Goal: Task Accomplishment & Management: Manage account settings

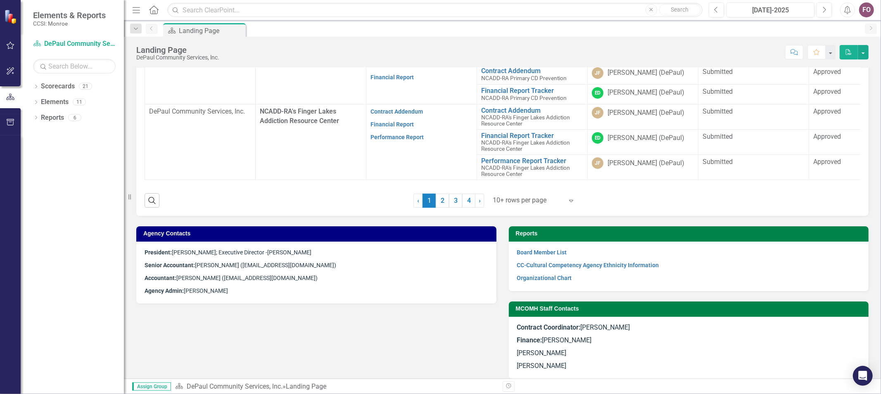
scroll to position [367, 0]
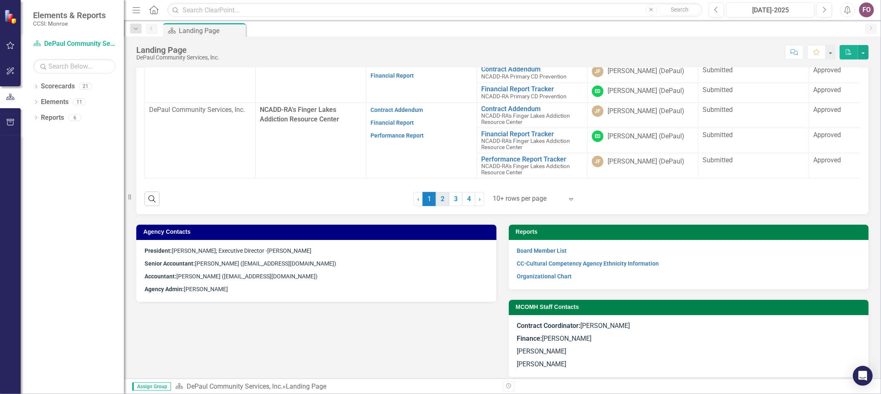
click at [438, 204] on link "2" at bounding box center [442, 199] width 13 height 14
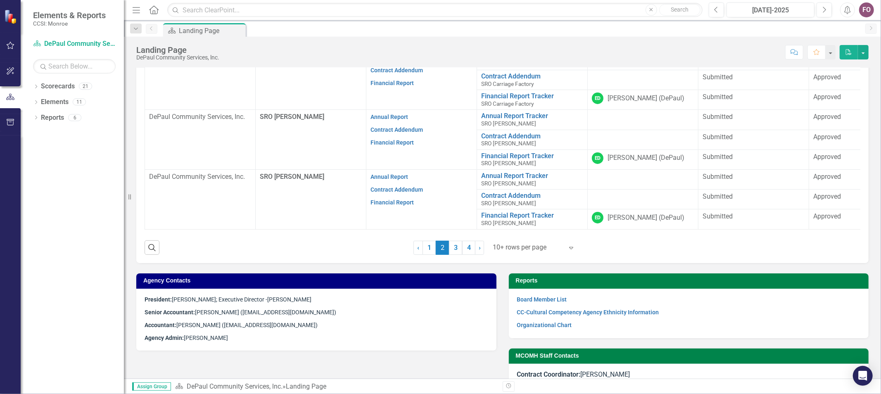
scroll to position [183, 0]
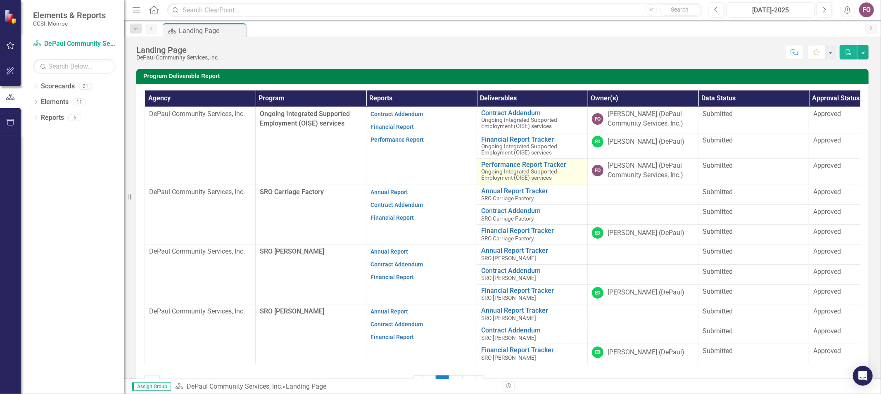
click at [510, 174] on span "Ongoing Integrated Supported Employment (OISE) services" at bounding box center [519, 174] width 76 height 13
click at [511, 169] on link "Performance Report Tracker" at bounding box center [532, 164] width 102 height 7
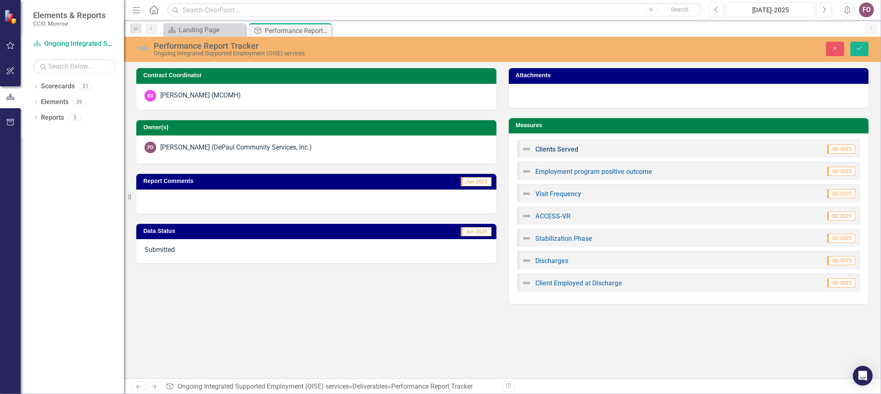
click at [546, 146] on link "Clients Served" at bounding box center [557, 149] width 43 height 8
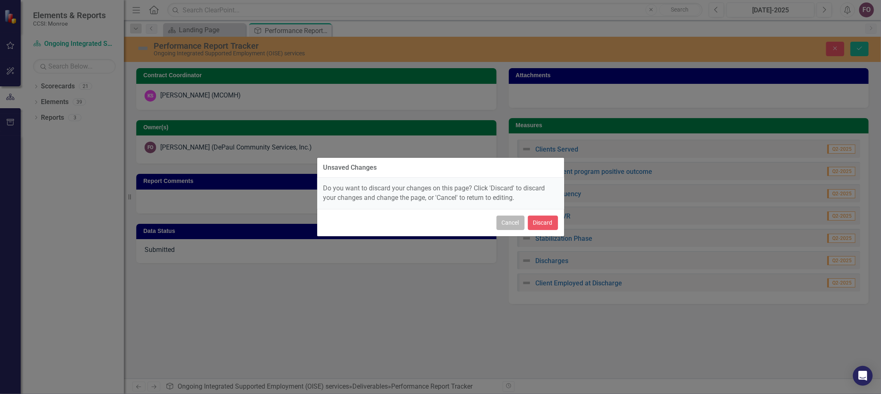
click at [513, 222] on button "Cancel" at bounding box center [511, 223] width 28 height 14
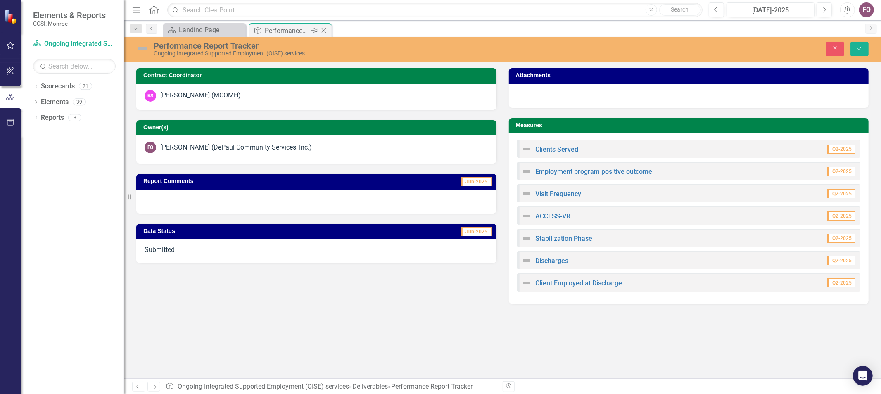
click at [297, 29] on div "Performance Report Tracker" at bounding box center [287, 31] width 44 height 10
click at [303, 28] on div "Performance Report Tracker" at bounding box center [287, 31] width 44 height 10
click at [546, 151] on link "Clients Served" at bounding box center [557, 149] width 43 height 8
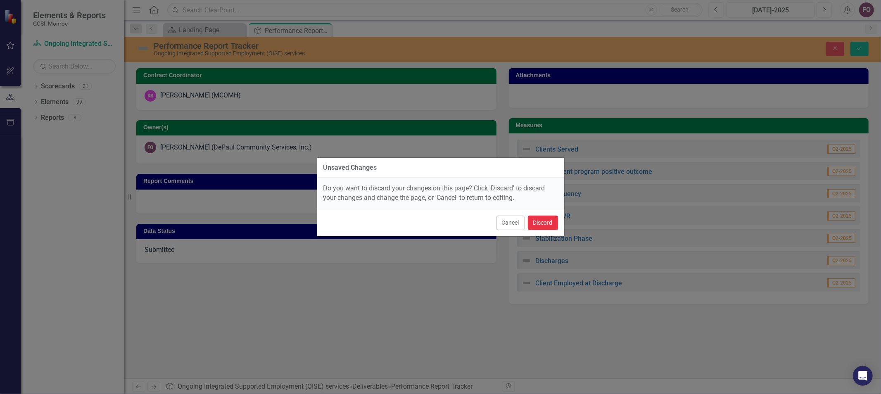
click at [542, 226] on button "Discard" at bounding box center [543, 223] width 30 height 14
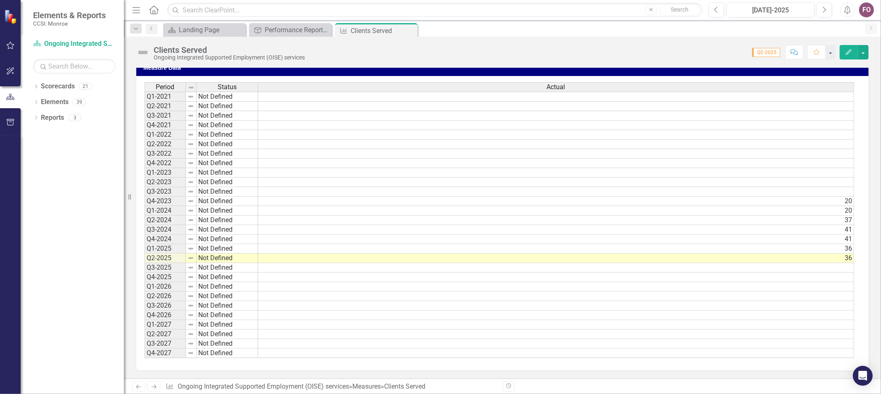
scroll to position [226, 0]
click at [356, 265] on td at bounding box center [556, 268] width 596 height 10
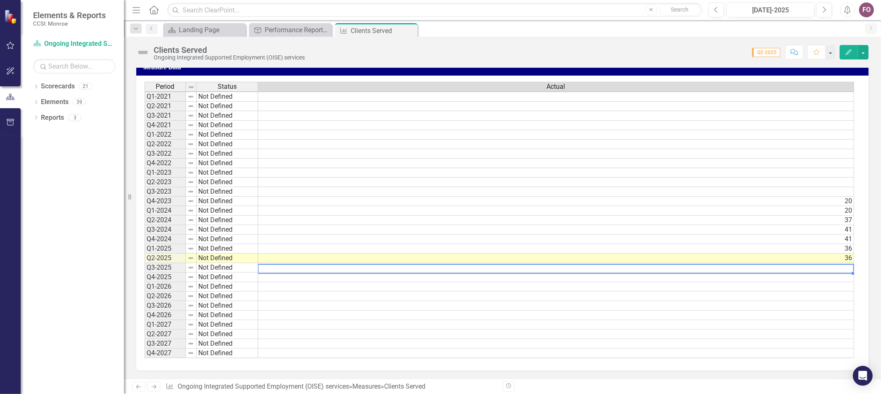
scroll to position [1, 6]
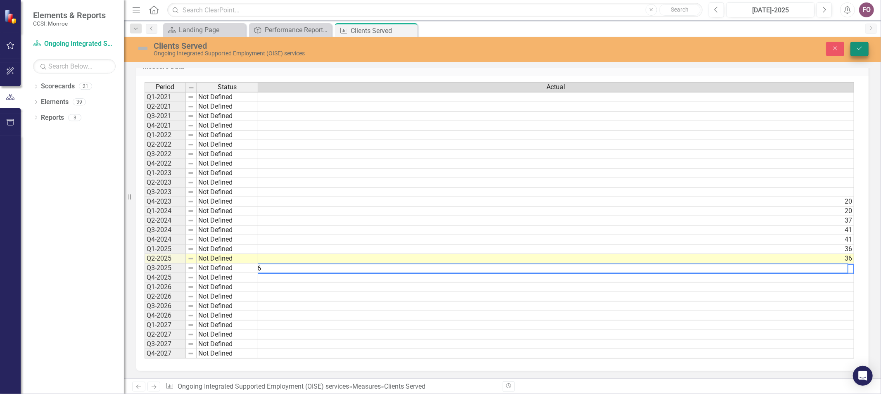
type textarea "36"
click at [860, 47] on icon "Save" at bounding box center [859, 48] width 7 height 6
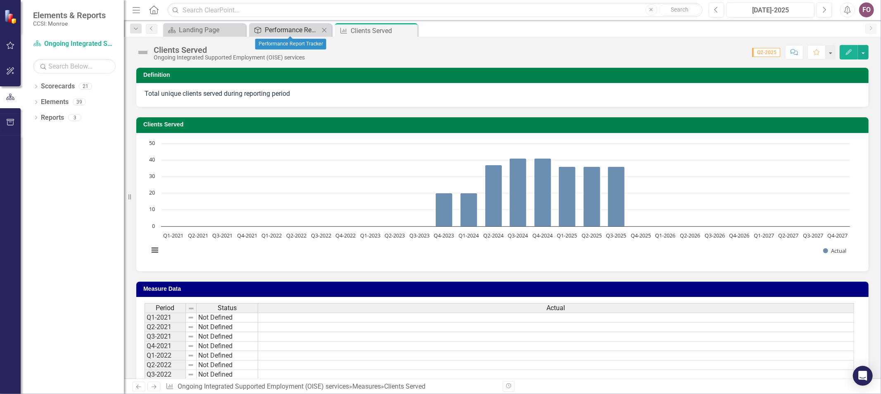
click at [299, 30] on div "Performance Report Tracker" at bounding box center [292, 30] width 55 height 10
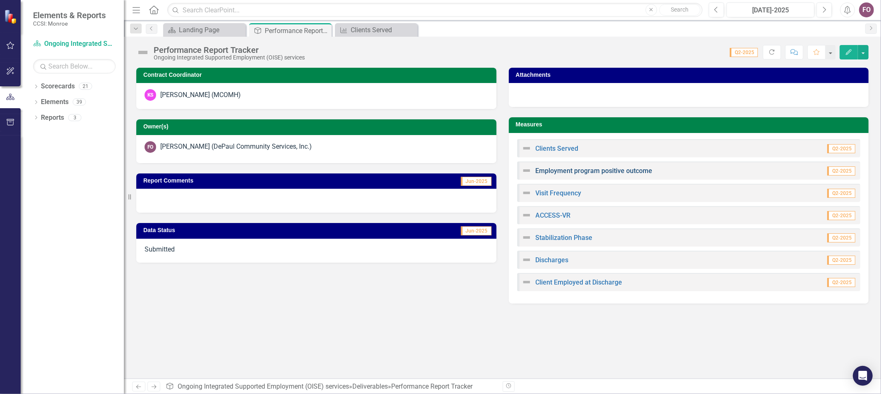
click at [583, 168] on link "Employment program positive outcome" at bounding box center [594, 171] width 117 height 8
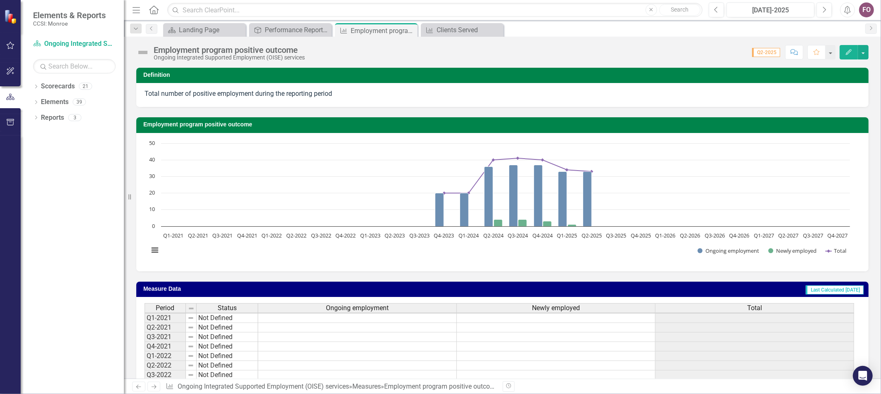
scroll to position [1, 0]
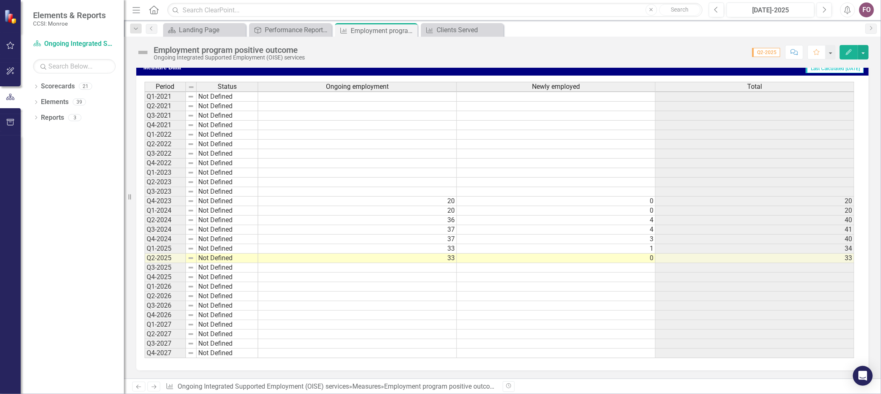
click at [346, 263] on td at bounding box center [357, 268] width 199 height 10
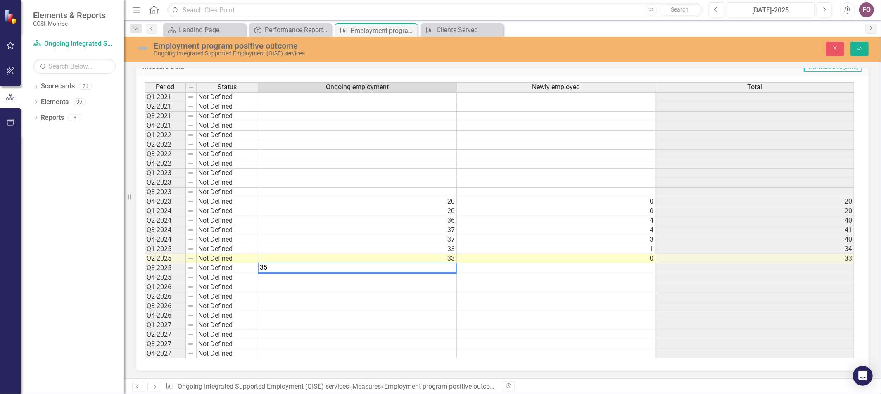
type textarea "35"
click at [647, 266] on td at bounding box center [556, 269] width 199 height 10
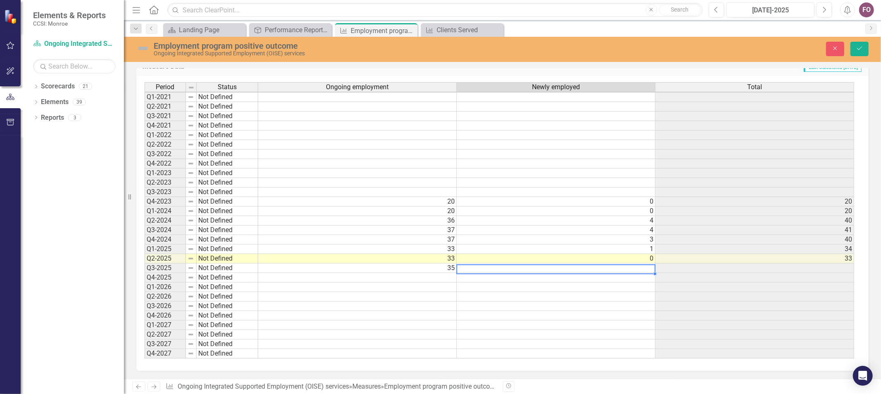
type textarea "1"
click at [145, 263] on div "Period Status Ongoing employment Newly employed Total Q1-2021 Not Defined Q2-20…" at bounding box center [145, 221] width 0 height 276
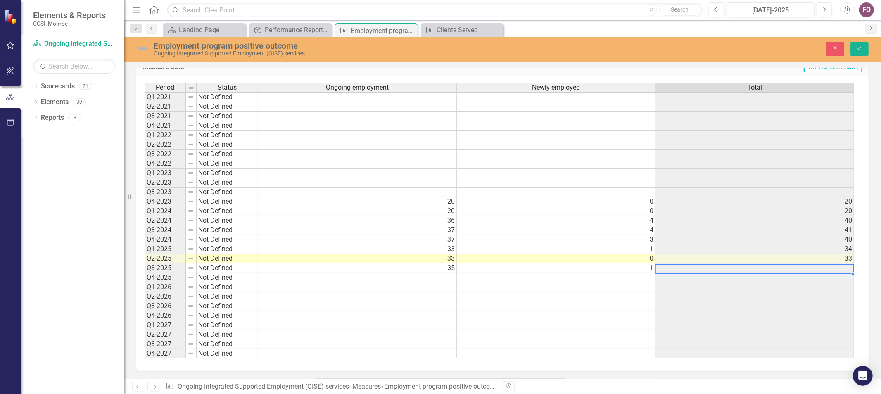
scroll to position [0, 0]
click at [368, 276] on td at bounding box center [357, 278] width 199 height 10
click at [861, 45] on icon "Save" at bounding box center [859, 48] width 7 height 6
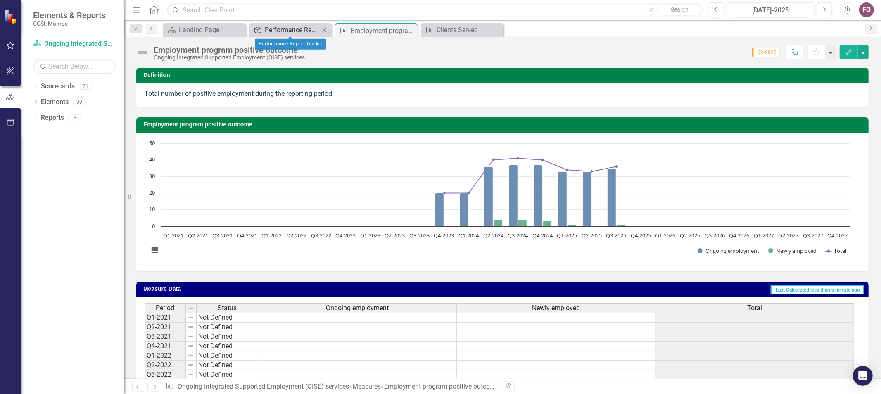
click at [306, 28] on div "Performance Report Tracker" at bounding box center [292, 30] width 55 height 10
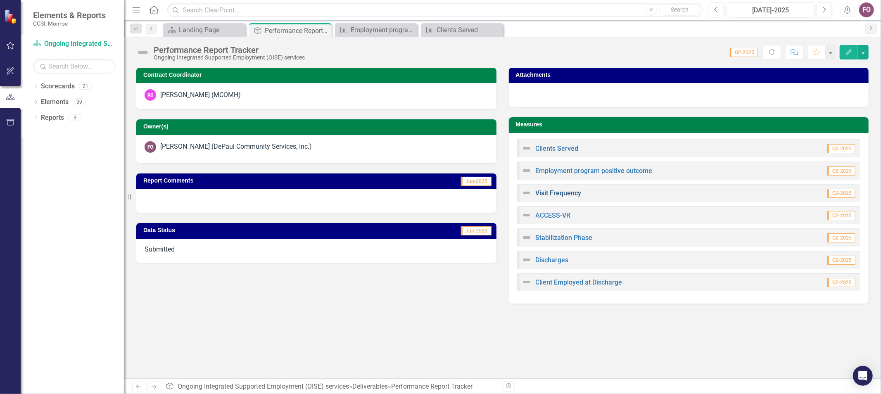
click at [567, 192] on link "Visit Frequency" at bounding box center [559, 193] width 46 height 8
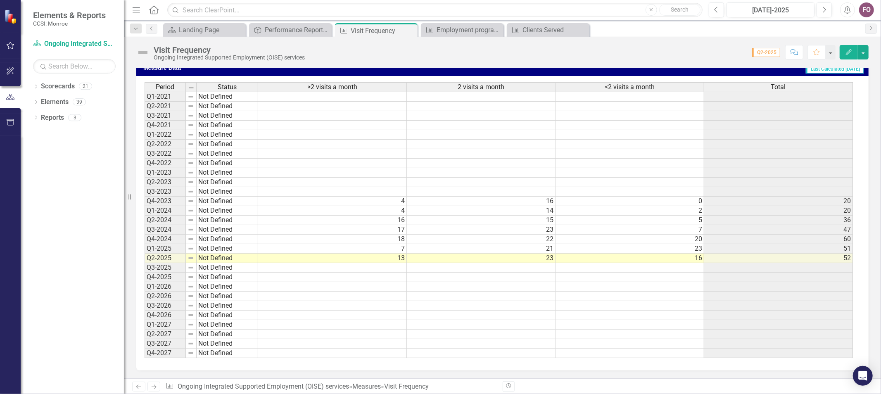
scroll to position [226, 0]
click at [390, 263] on td at bounding box center [332, 268] width 149 height 10
click at [393, 263] on td at bounding box center [332, 268] width 149 height 10
click at [395, 264] on td at bounding box center [332, 268] width 149 height 10
click at [458, 266] on td at bounding box center [481, 268] width 149 height 10
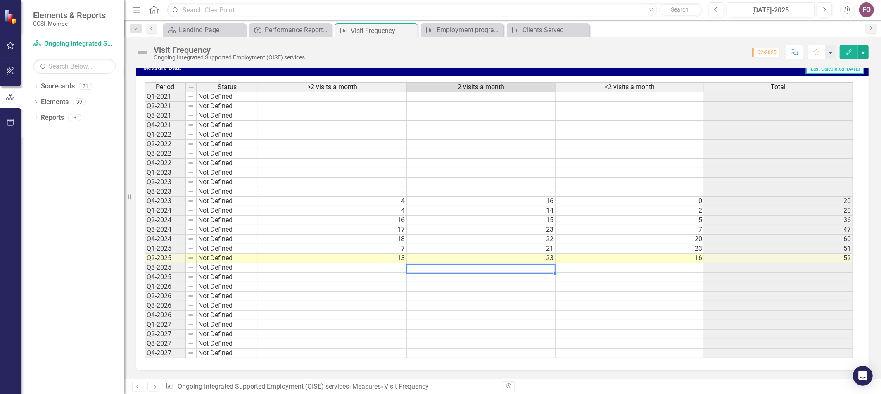
click at [372, 265] on td at bounding box center [332, 268] width 149 height 10
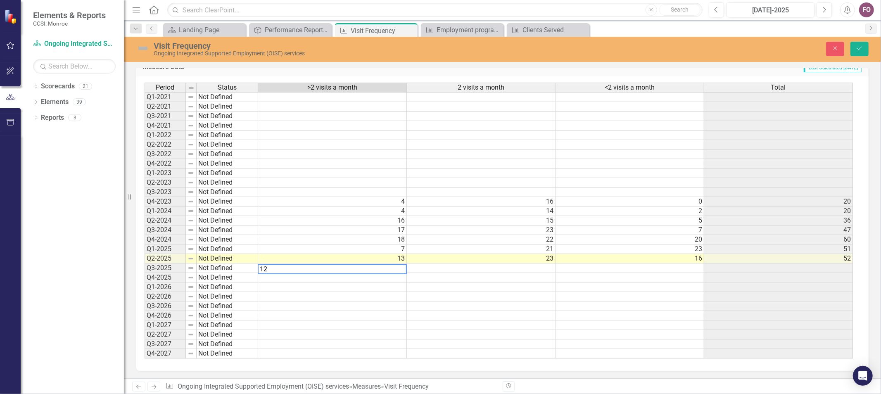
click at [486, 269] on td at bounding box center [481, 269] width 149 height 10
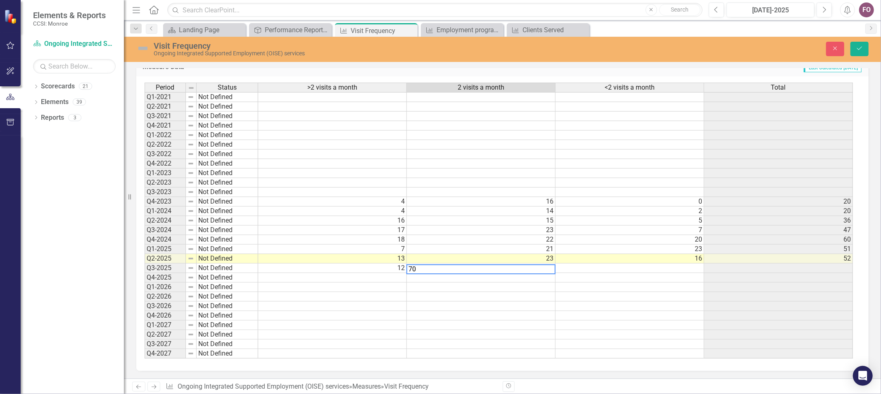
click at [686, 268] on td at bounding box center [630, 269] width 149 height 10
click at [551, 267] on td "70" at bounding box center [481, 269] width 149 height 10
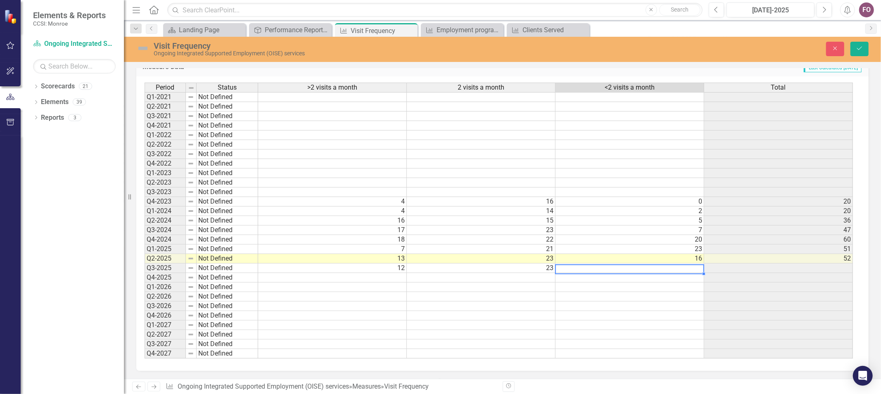
click at [601, 268] on td at bounding box center [630, 269] width 149 height 10
type textarea "12"
click at [677, 290] on td at bounding box center [630, 288] width 149 height 10
click at [858, 47] on icon "Save" at bounding box center [859, 48] width 7 height 6
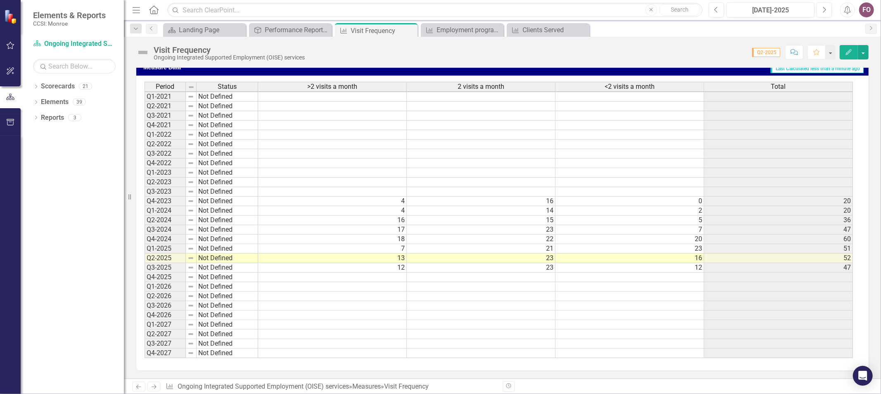
scroll to position [226, 0]
click at [283, 25] on div "Performance Report Tracker" at bounding box center [292, 30] width 55 height 10
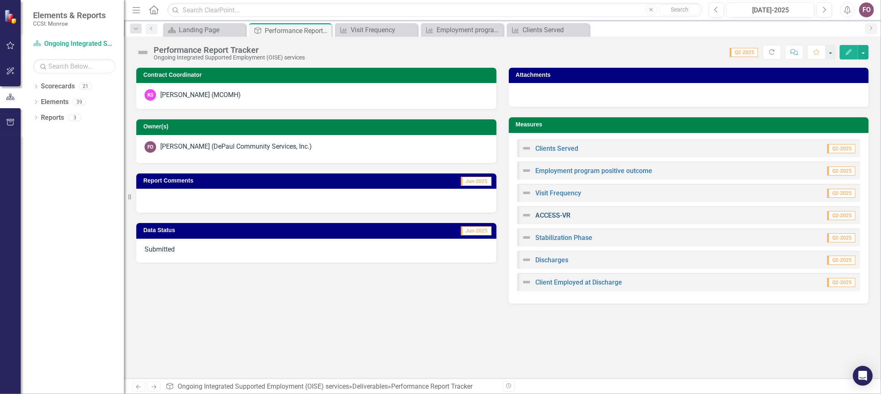
click at [550, 213] on link "ACCESS-VR" at bounding box center [553, 215] width 35 height 8
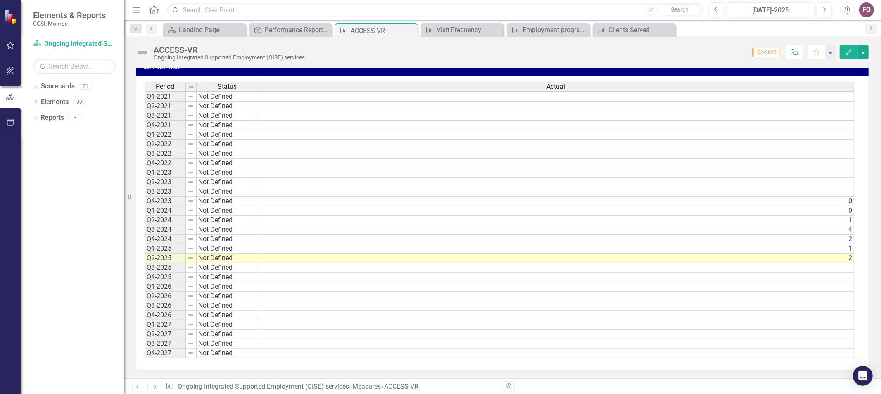
scroll to position [1, 6]
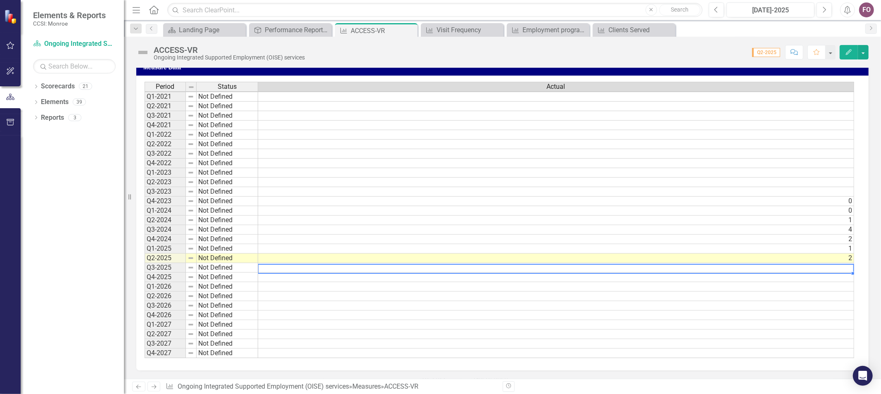
click at [280, 264] on td at bounding box center [556, 268] width 596 height 10
type textarea "1"
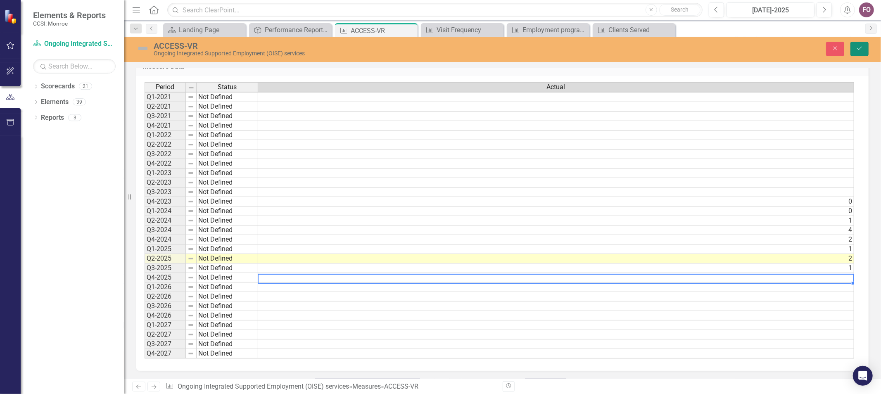
click at [860, 44] on button "Save" at bounding box center [859, 49] width 18 height 14
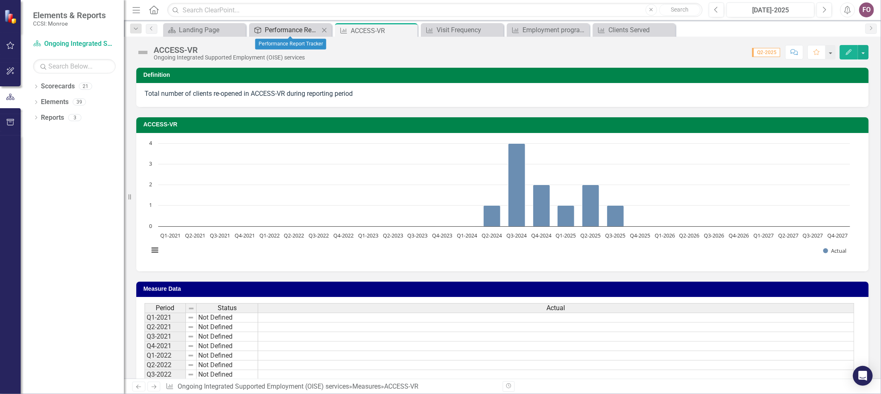
click at [282, 35] on div "Performance Report Tracker" at bounding box center [292, 30] width 55 height 10
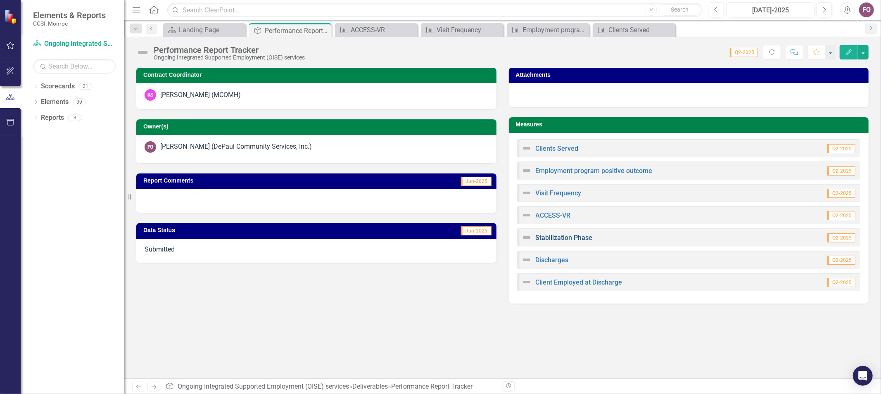
click at [560, 237] on link "Stabilization Phase" at bounding box center [564, 238] width 57 height 8
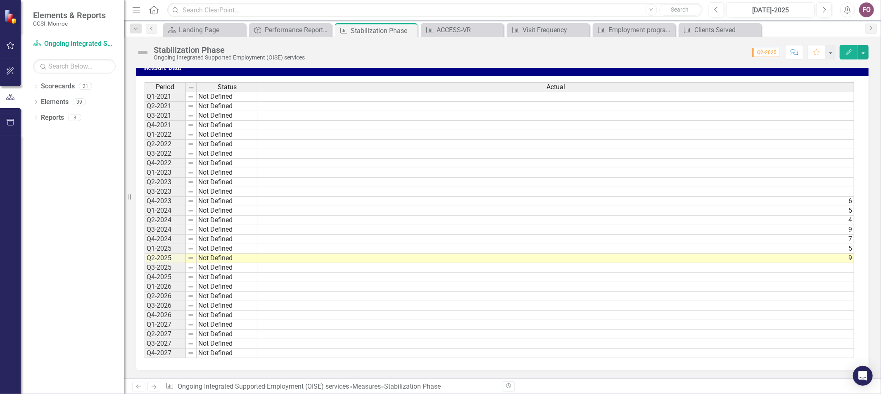
scroll to position [0, 6]
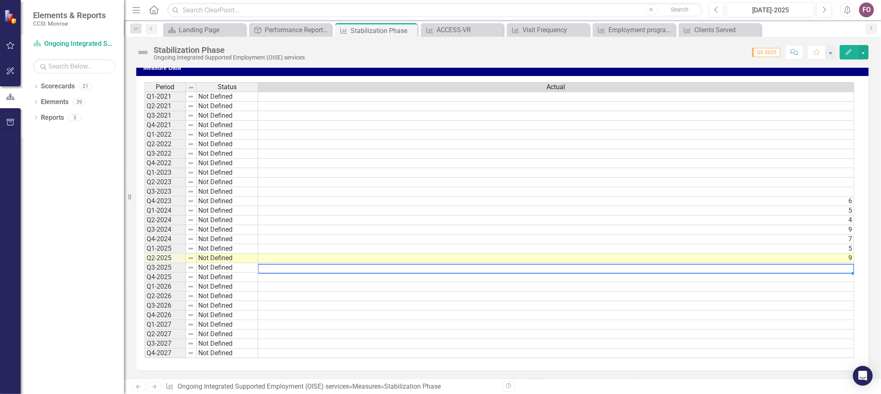
click at [428, 264] on td at bounding box center [556, 268] width 596 height 10
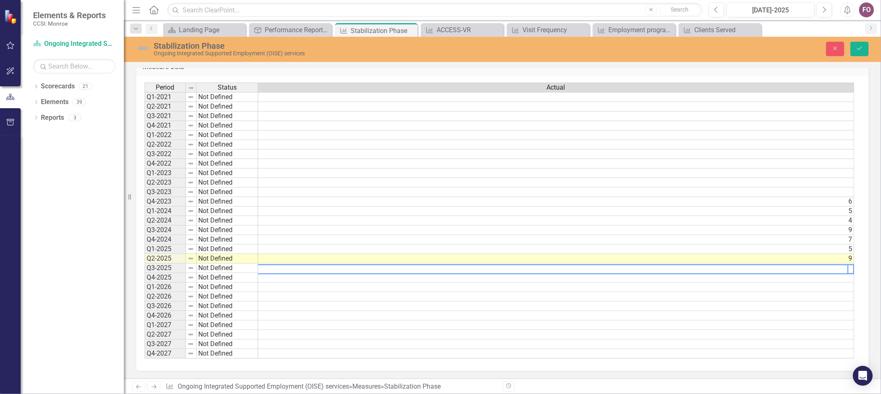
type textarea "10"
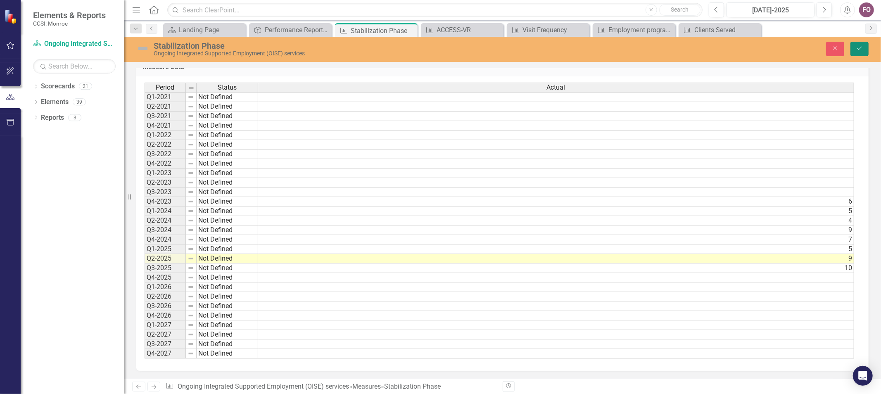
click at [858, 45] on icon "Save" at bounding box center [859, 48] width 7 height 6
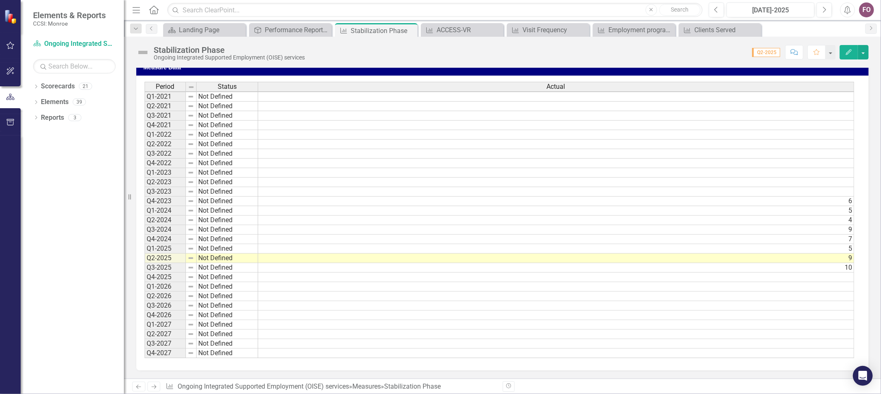
scroll to position [0, 0]
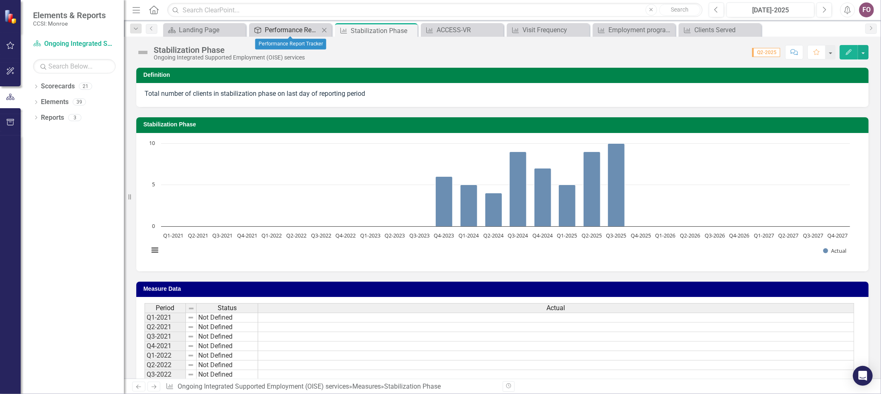
click at [298, 30] on div "Performance Report Tracker" at bounding box center [292, 30] width 55 height 10
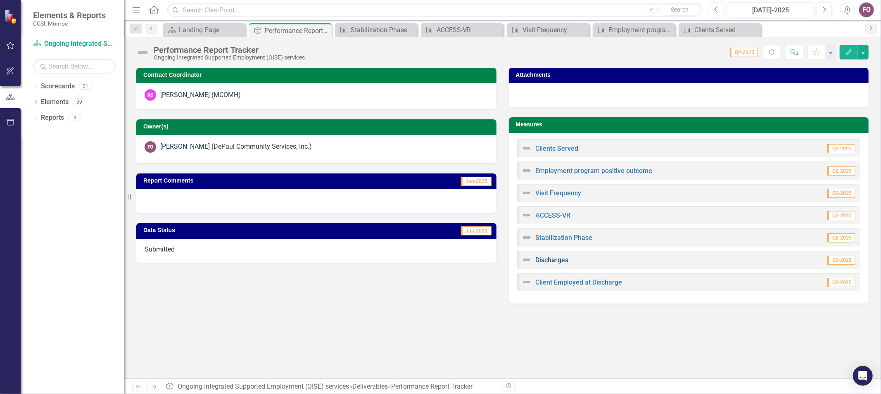
click at [556, 260] on link "Discharges" at bounding box center [552, 260] width 33 height 8
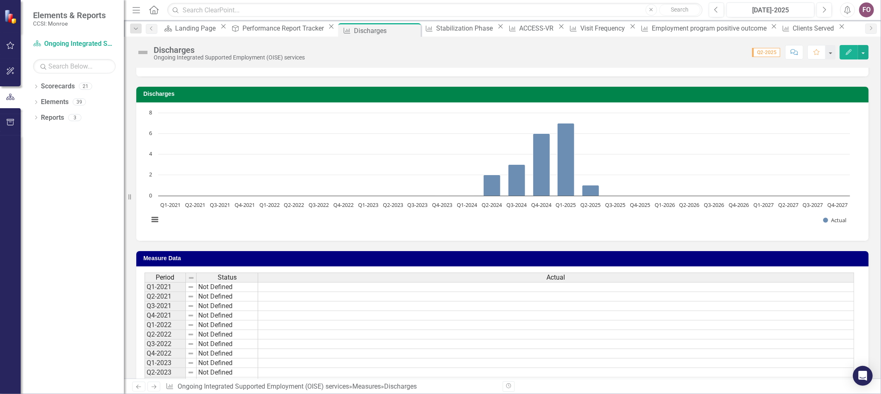
scroll to position [226, 0]
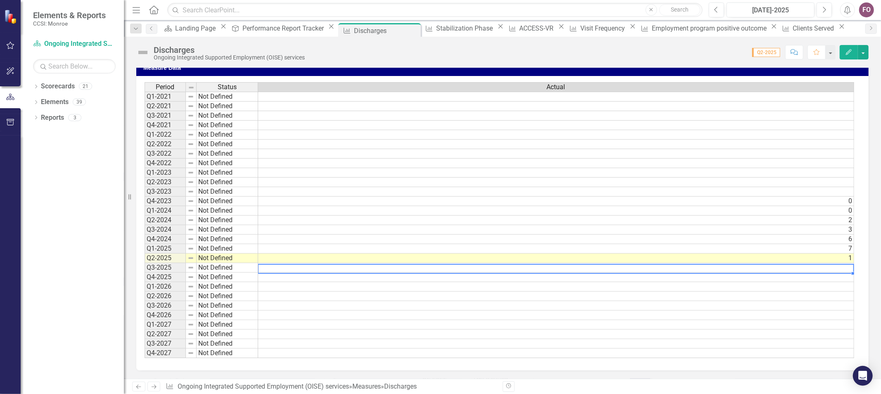
click at [344, 263] on td at bounding box center [556, 268] width 596 height 10
type textarea "1"
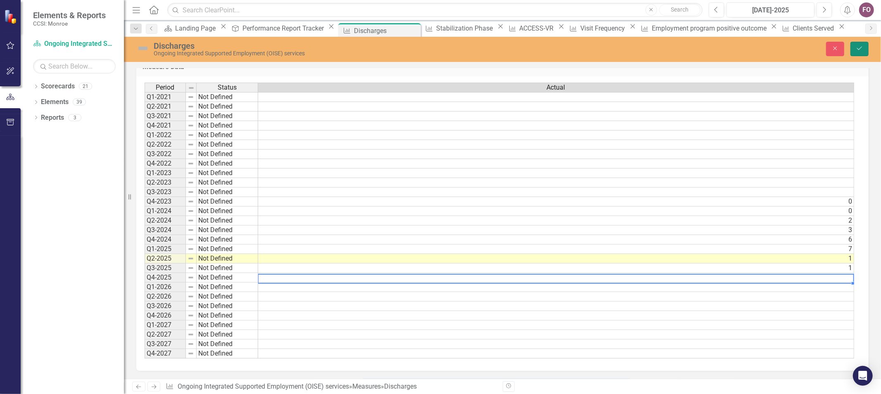
click at [860, 45] on icon "Save" at bounding box center [859, 48] width 7 height 6
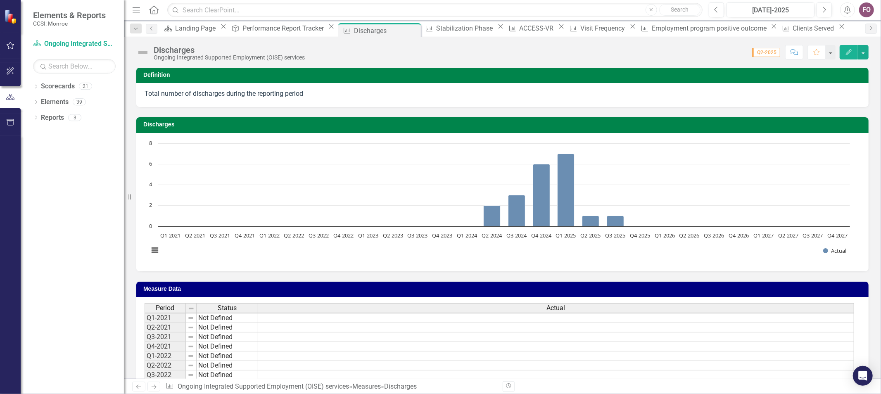
scroll to position [1, 0]
click at [263, 29] on div "Performance Report Tracker" at bounding box center [284, 28] width 84 height 10
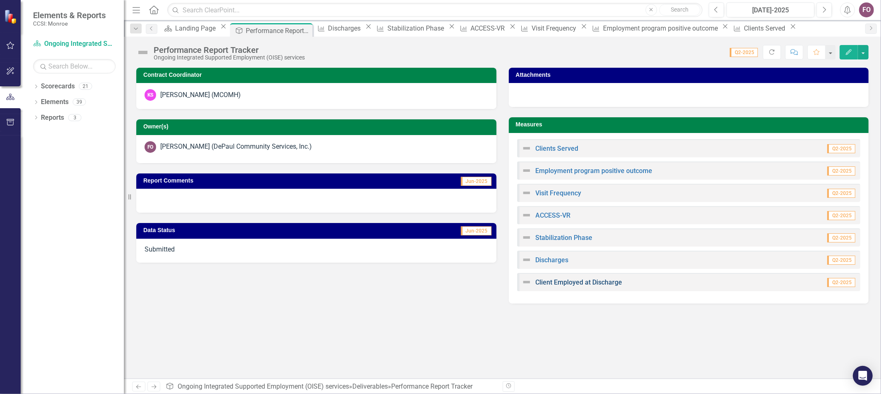
click at [556, 283] on link "Client Employed at Discharge" at bounding box center [579, 282] width 87 height 8
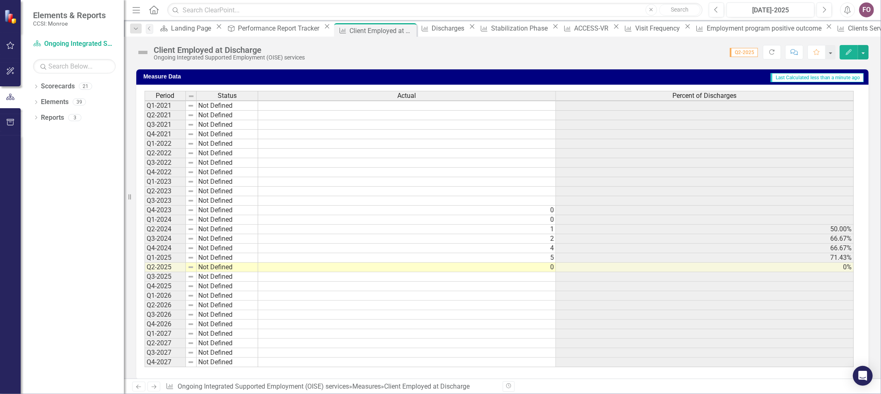
scroll to position [227, 0]
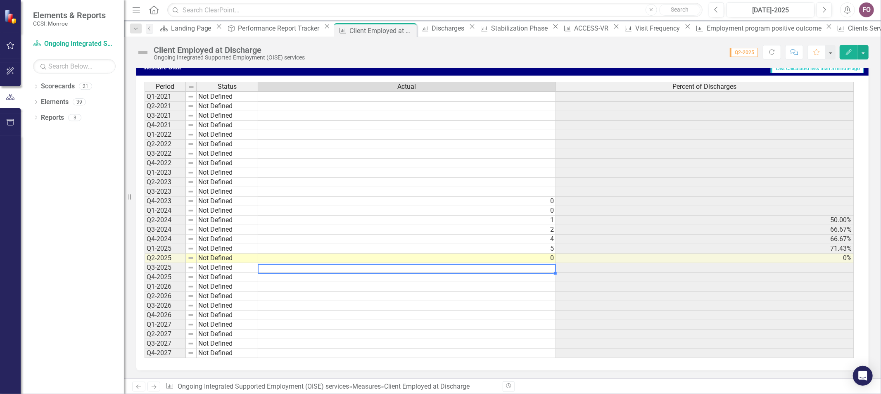
click at [359, 263] on td at bounding box center [407, 268] width 298 height 10
type textarea "1"
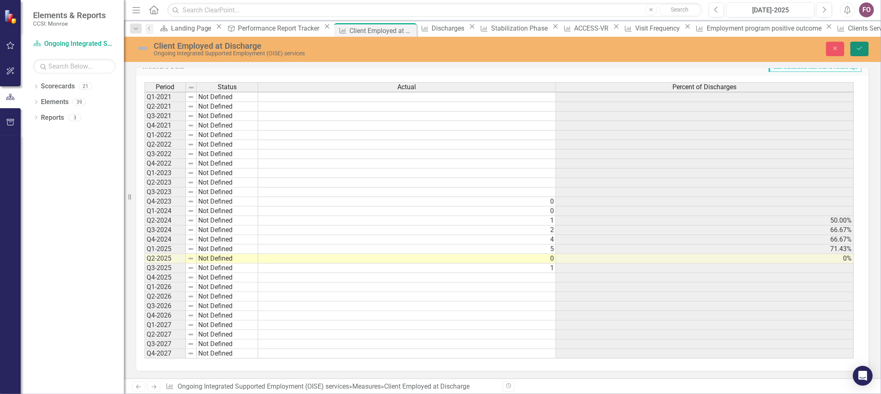
click at [860, 46] on icon "Save" at bounding box center [859, 48] width 7 height 6
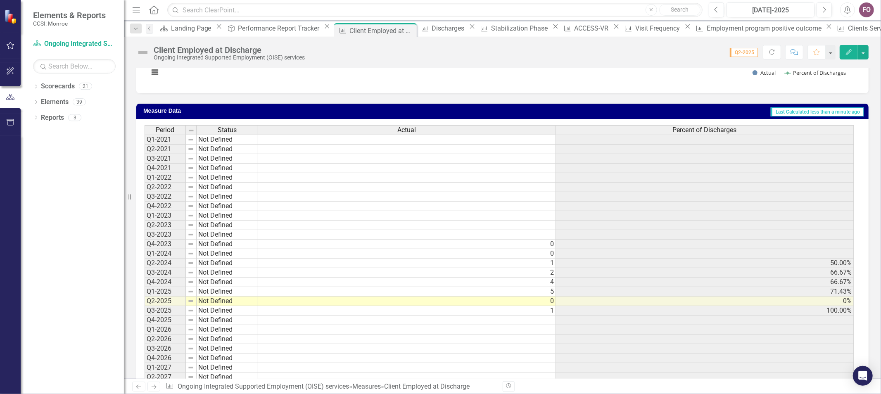
scroll to position [226, 0]
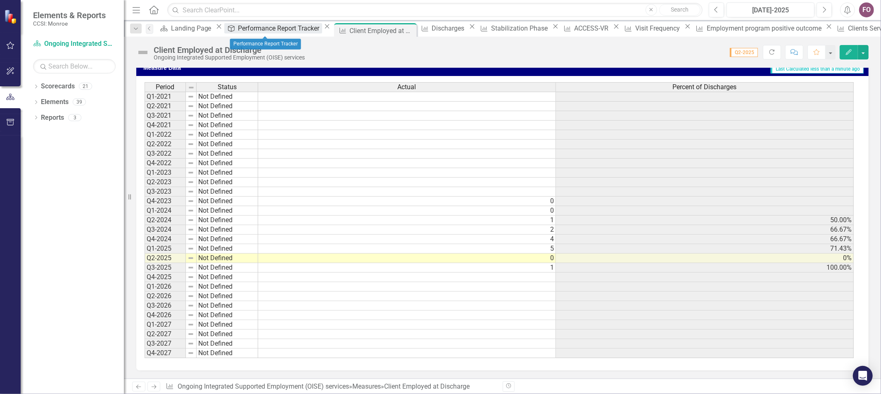
click at [283, 30] on div "Performance Report Tracker" at bounding box center [280, 28] width 84 height 10
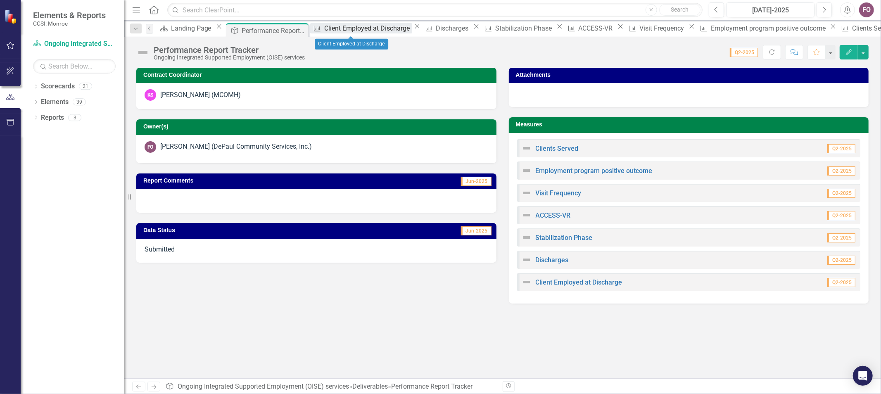
click at [353, 31] on div "Client Employed at Discharge" at bounding box center [368, 28] width 88 height 10
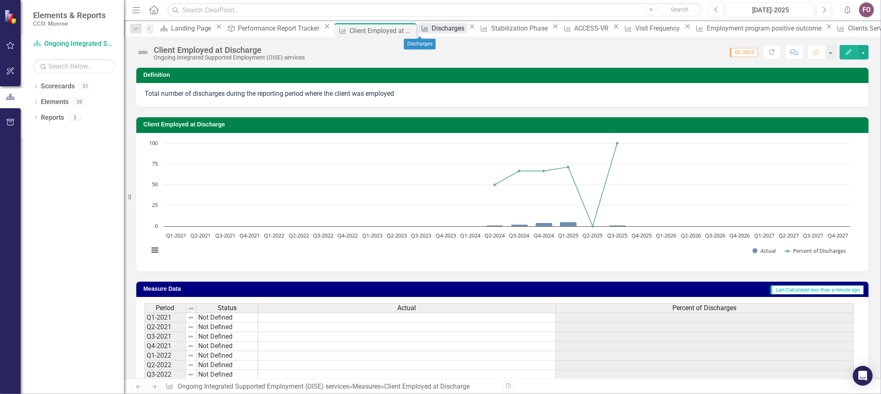
click at [432, 29] on div "Discharges" at bounding box center [449, 28] width 35 height 10
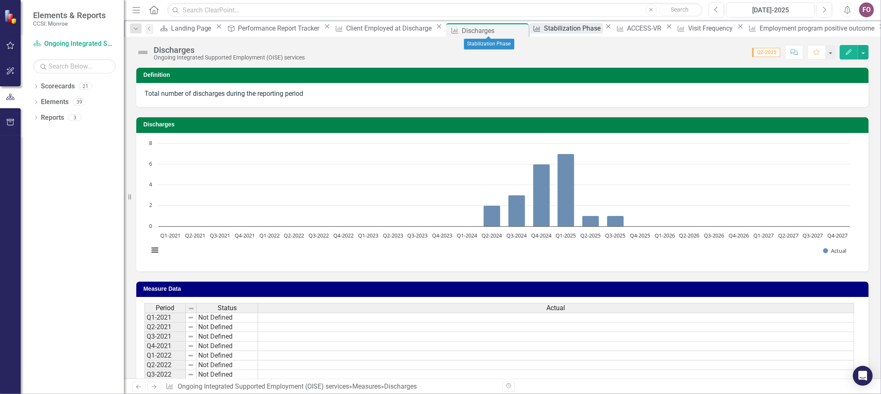
click at [544, 31] on div "Stabilization Phase" at bounding box center [573, 28] width 59 height 10
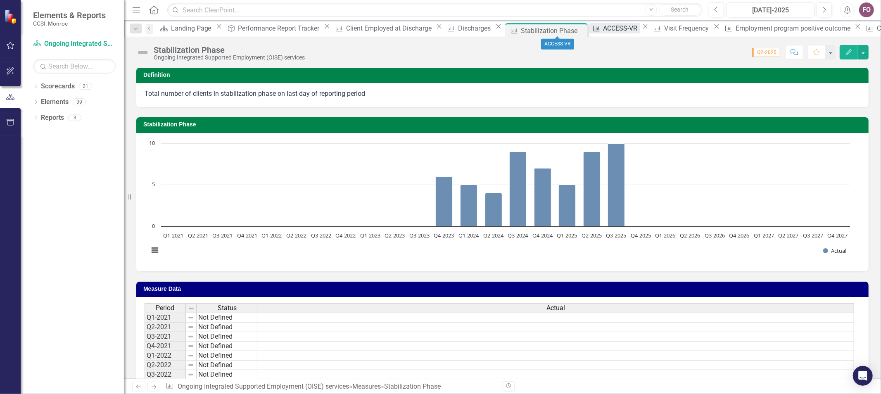
click at [603, 30] on div "ACCESS-VR" at bounding box center [621, 28] width 37 height 10
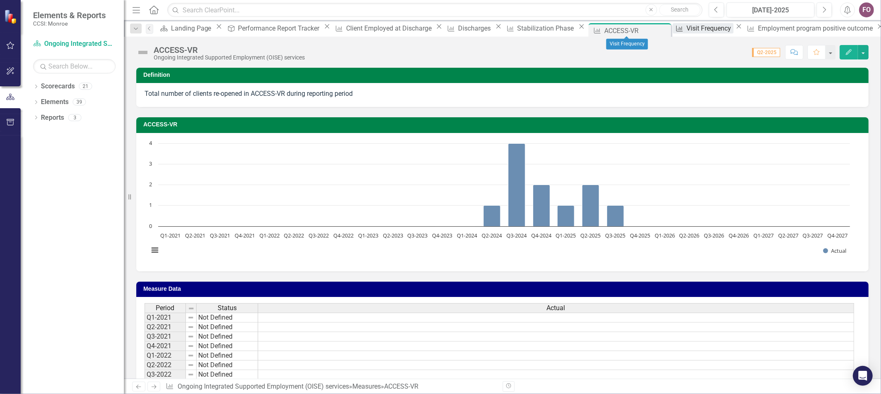
click at [687, 30] on div "Visit Frequency" at bounding box center [710, 28] width 47 height 10
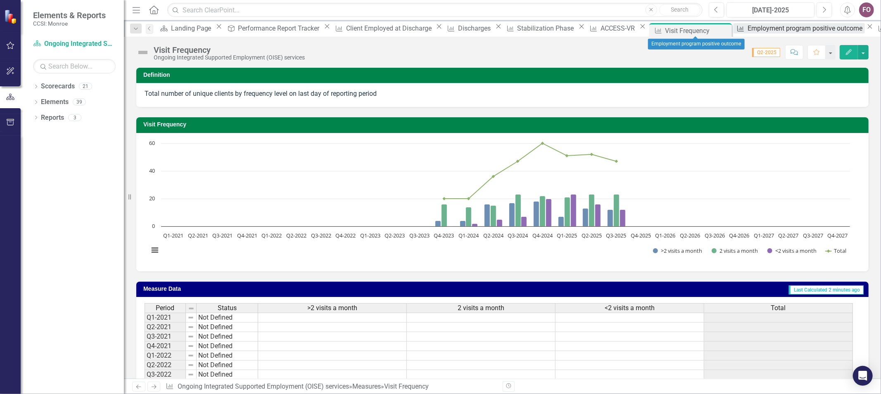
click at [748, 27] on div "Employment program positive outcome" at bounding box center [806, 28] width 117 height 10
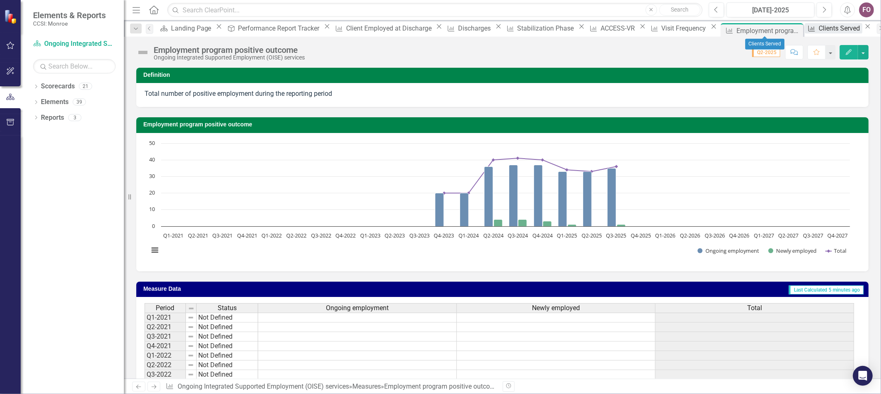
click at [819, 27] on div "Clients Served" at bounding box center [841, 28] width 44 height 10
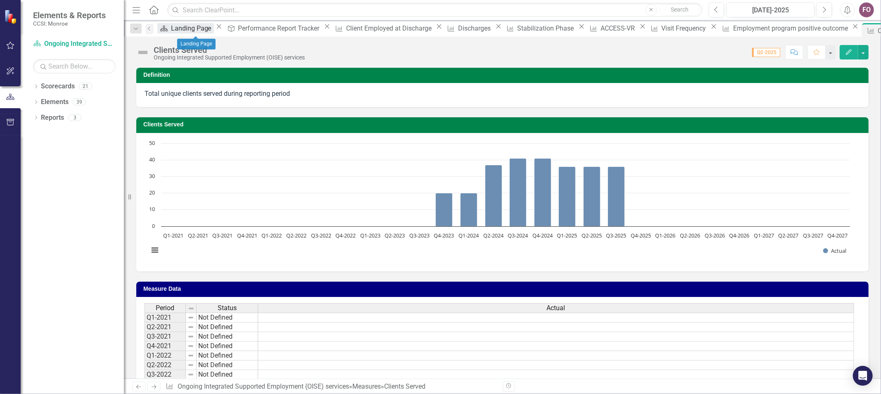
click at [193, 30] on div "Landing Page" at bounding box center [192, 28] width 43 height 10
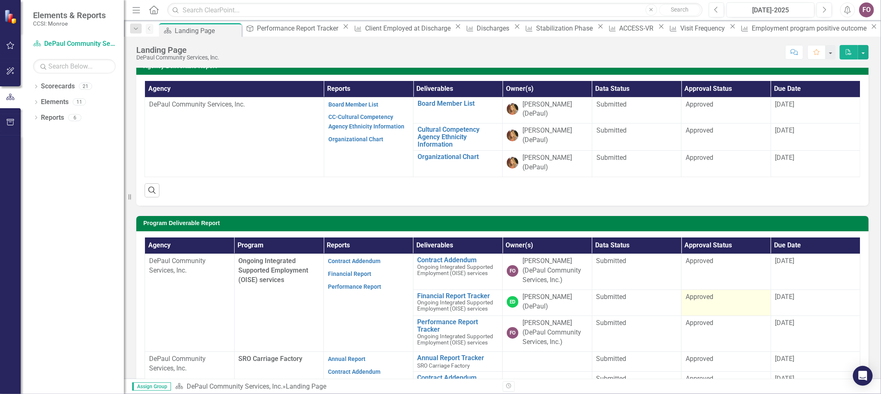
scroll to position [138, 0]
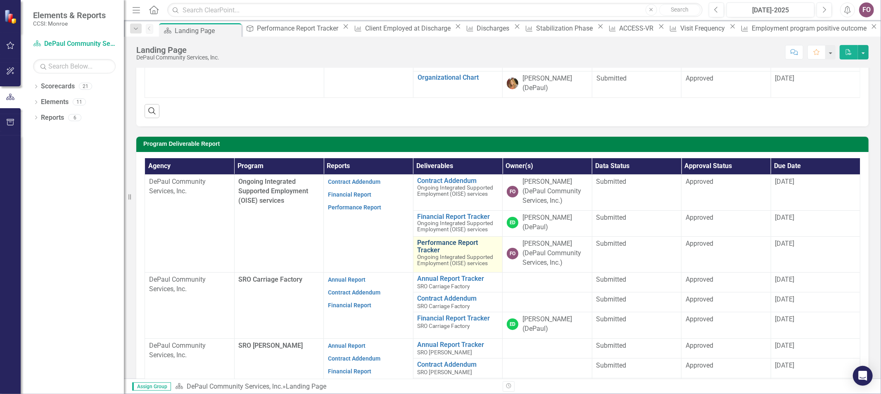
click at [461, 244] on link "Performance Report Tracker" at bounding box center [458, 246] width 81 height 14
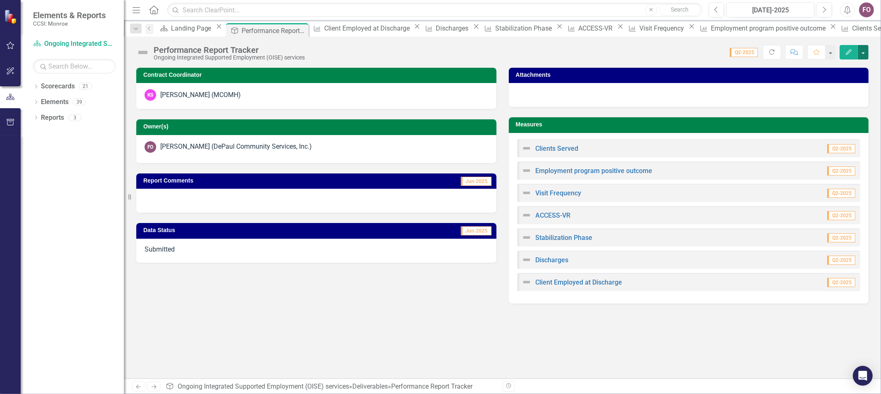
click at [860, 52] on button "button" at bounding box center [863, 52] width 11 height 14
click at [648, 52] on div "Score: 0.00 Q2-2025 Completed Refresh Comment Favorite Edit" at bounding box center [589, 52] width 560 height 14
click at [770, 51] on icon "Refresh" at bounding box center [771, 52] width 7 height 6
click at [777, 56] on span "Q2-2025" at bounding box center [766, 52] width 28 height 9
click at [844, 50] on button "Edit" at bounding box center [849, 52] width 18 height 14
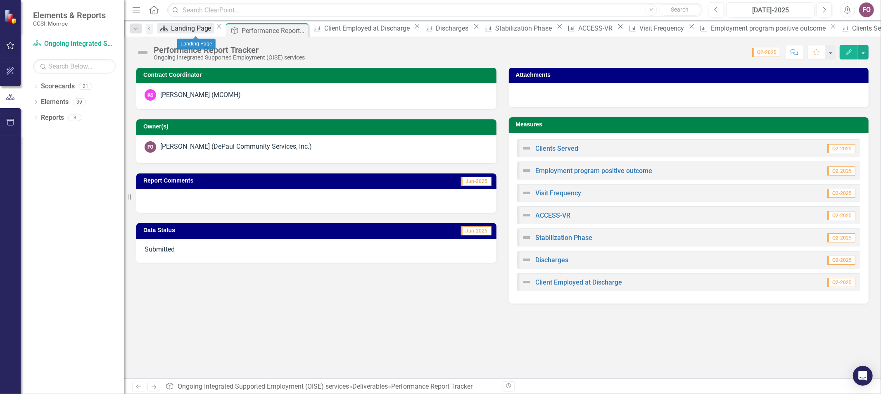
click at [197, 28] on div "Landing Page" at bounding box center [192, 28] width 43 height 10
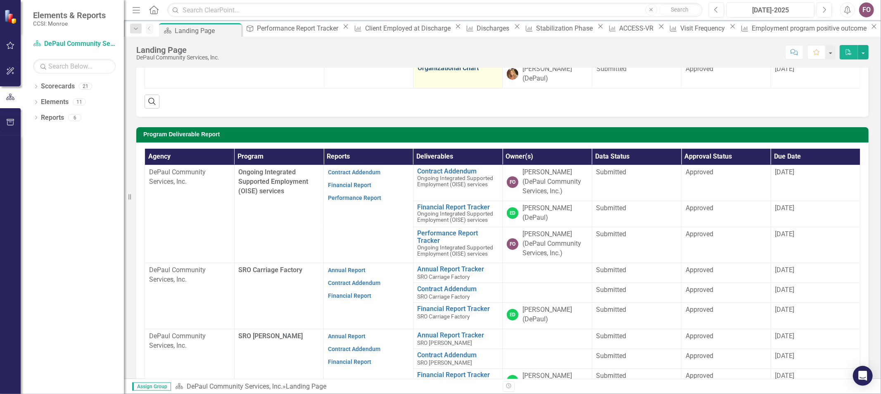
scroll to position [138, 0]
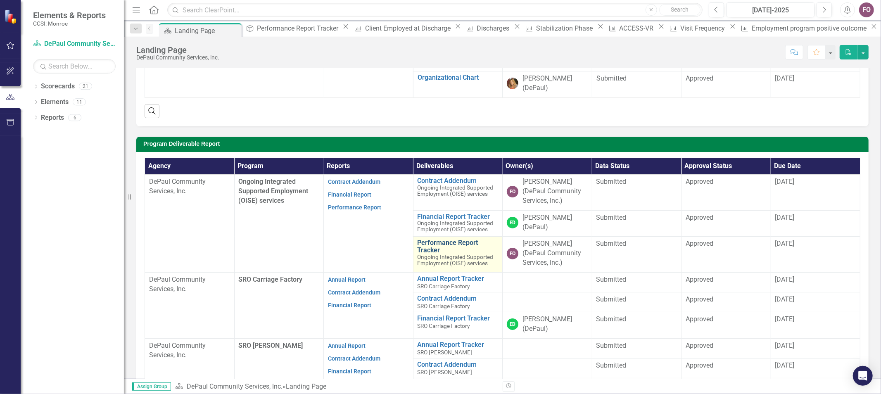
click at [454, 252] on link "Performance Report Tracker" at bounding box center [458, 246] width 81 height 14
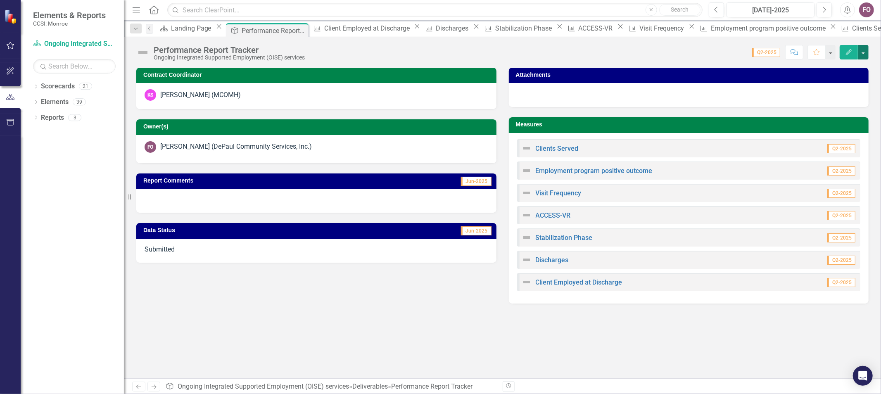
click at [865, 54] on button "button" at bounding box center [863, 52] width 11 height 14
click at [769, 52] on span "Q2-2025" at bounding box center [766, 52] width 28 height 9
drag, startPoint x: 769, startPoint y: 52, endPoint x: 694, endPoint y: 46, distance: 75.0
click at [694, 46] on div "Score: 0.00 Q2-2025 Completed Comment Favorite Edit" at bounding box center [589, 52] width 560 height 14
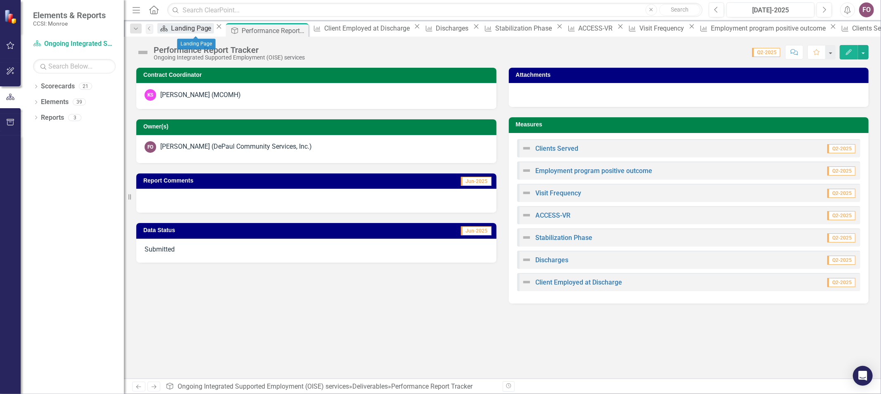
click at [185, 30] on div "Landing Page" at bounding box center [192, 28] width 43 height 10
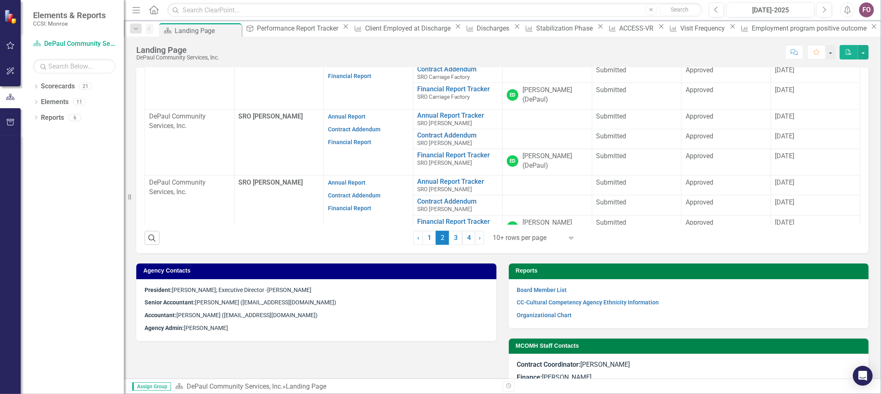
scroll to position [411, 0]
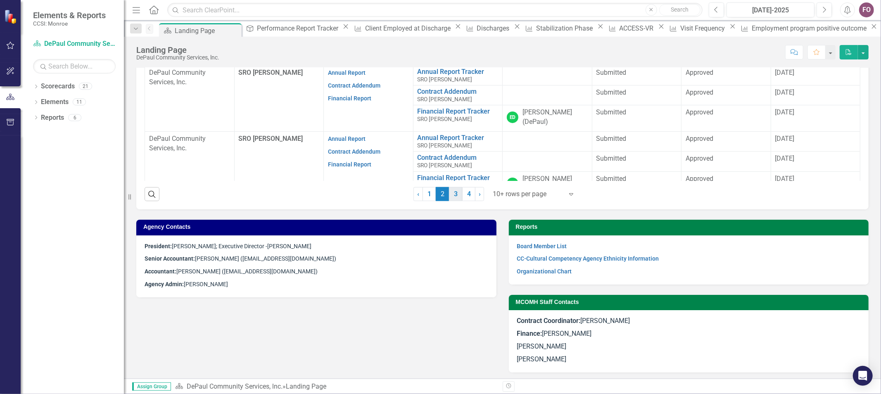
click at [452, 191] on link "3" at bounding box center [455, 194] width 13 height 14
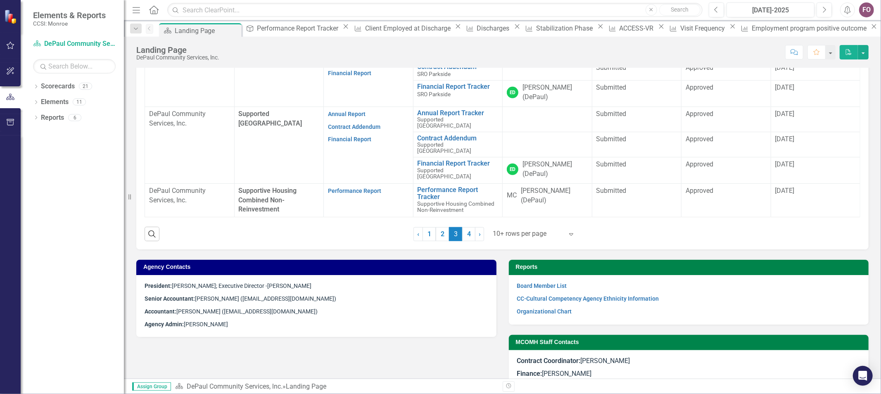
scroll to position [367, 0]
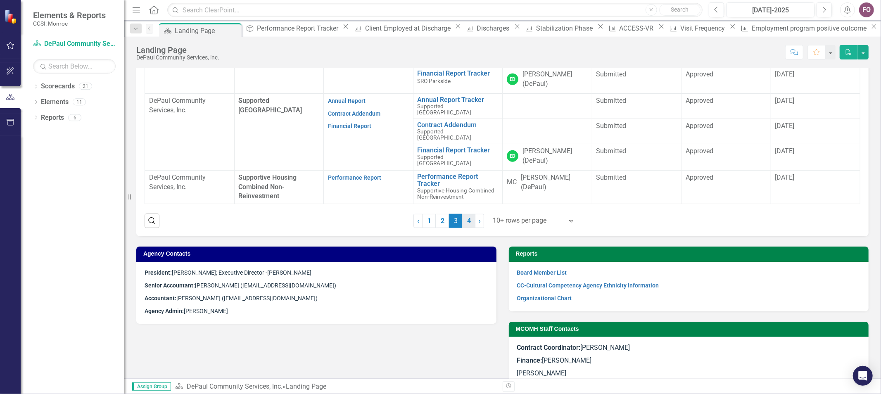
click at [463, 221] on link "4" at bounding box center [468, 221] width 13 height 14
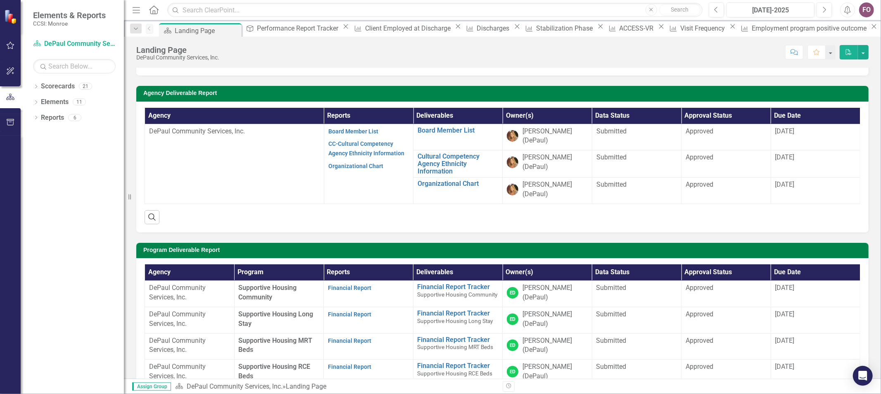
scroll to position [0, 0]
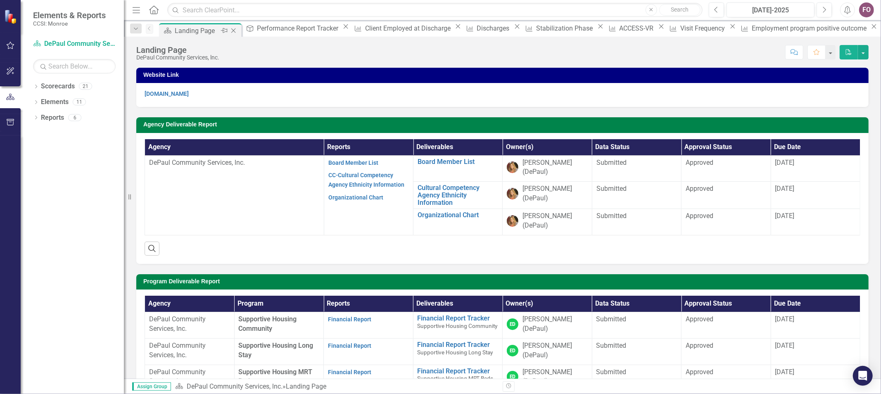
click at [218, 31] on div "Landing Page" at bounding box center [197, 31] width 44 height 10
click at [199, 30] on div "Landing Page" at bounding box center [197, 31] width 44 height 10
click at [198, 33] on div "Landing Page" at bounding box center [197, 31] width 44 height 10
click at [284, 33] on div "Performance Report Tracker" at bounding box center [299, 28] width 84 height 10
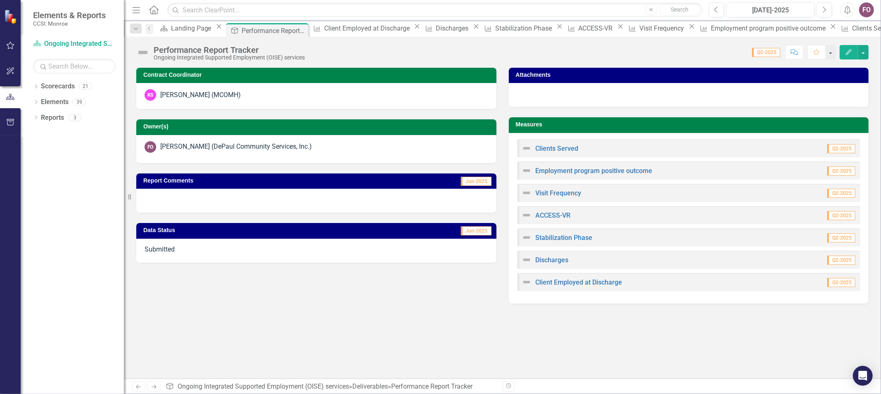
click at [244, 146] on div "[PERSON_NAME] (DePaul Community Services, Inc.)" at bounding box center [236, 147] width 152 height 10
click at [831, 55] on button "button" at bounding box center [830, 52] width 11 height 14
click at [859, 73] on h3 "Attachments" at bounding box center [690, 75] width 349 height 6
click at [865, 56] on button "button" at bounding box center [863, 52] width 11 height 14
click at [611, 90] on div at bounding box center [689, 95] width 360 height 24
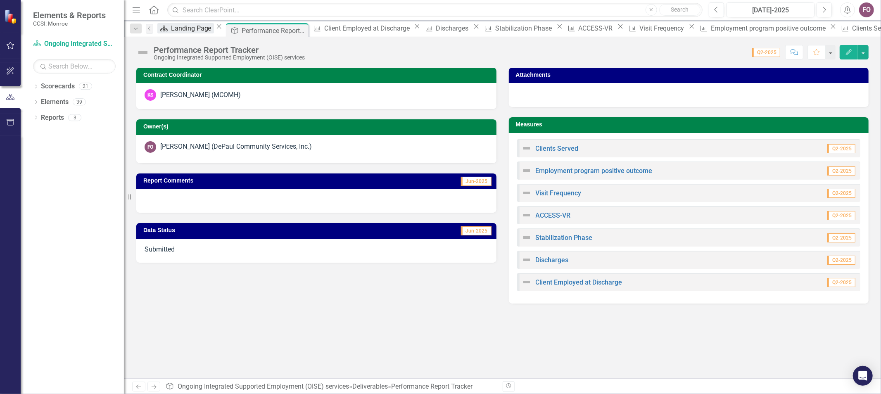
click at [192, 30] on div "Landing Page" at bounding box center [192, 28] width 43 height 10
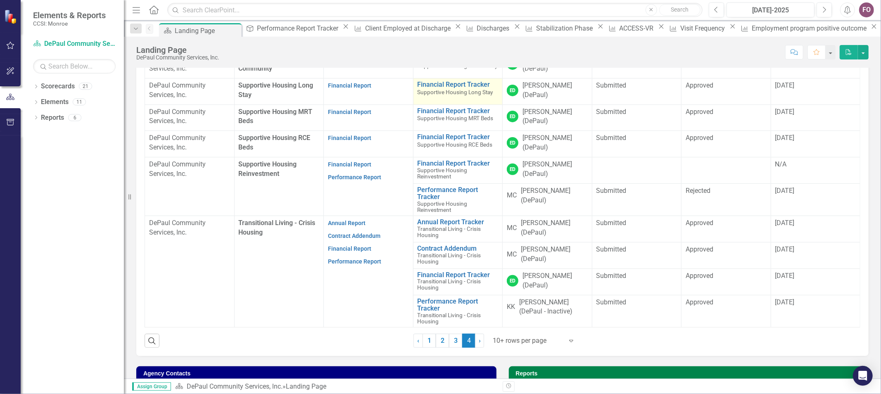
scroll to position [275, 0]
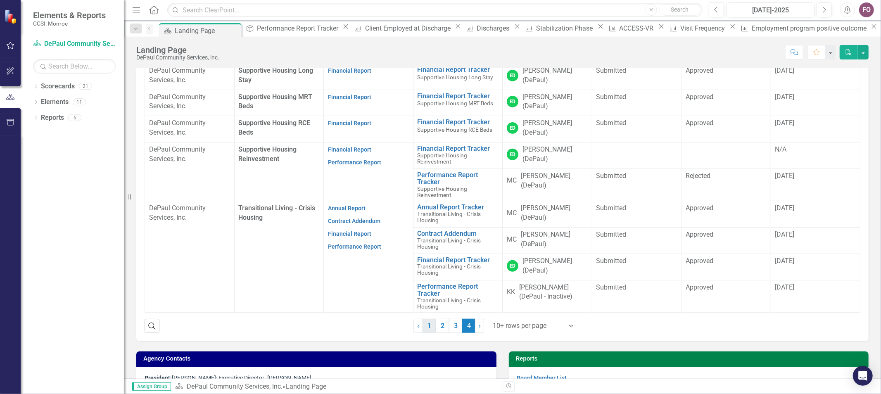
click at [430, 319] on link "1" at bounding box center [429, 326] width 13 height 14
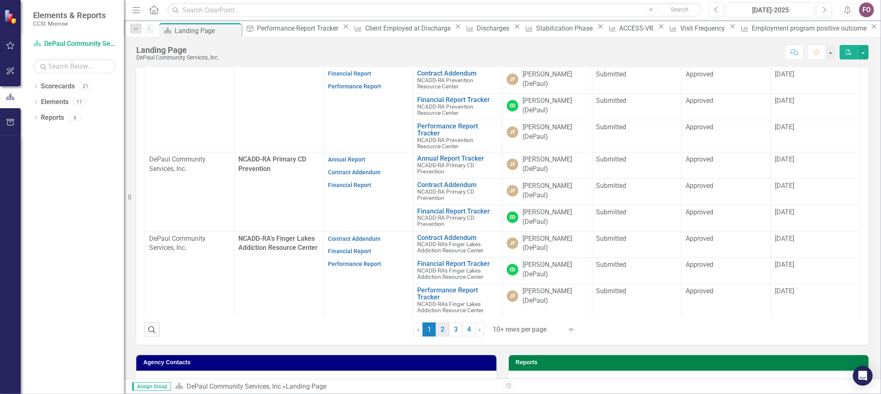
click at [442, 328] on link "2" at bounding box center [442, 330] width 13 height 14
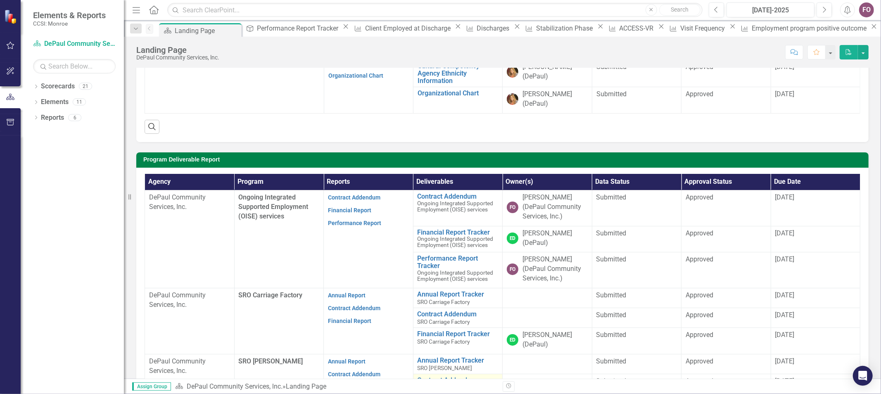
scroll to position [138, 0]
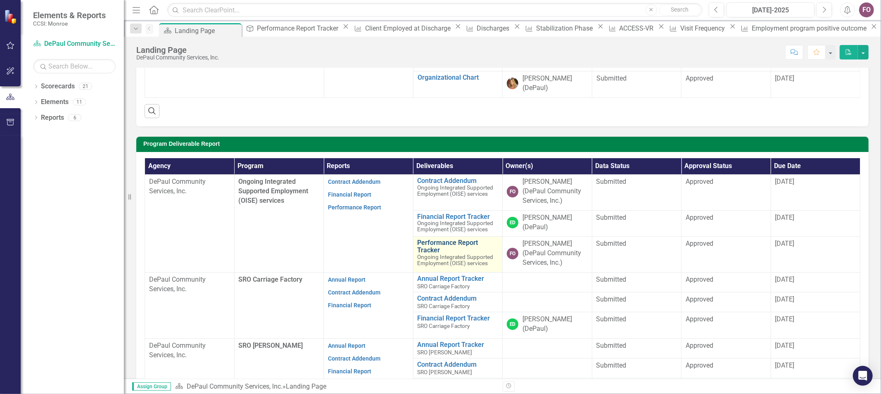
click at [455, 246] on link "Performance Report Tracker" at bounding box center [458, 246] width 81 height 14
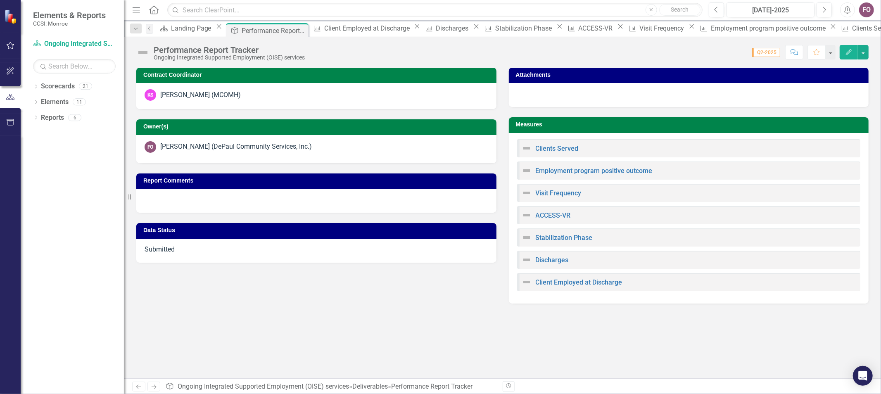
click at [455, 246] on div "Submitted" at bounding box center [316, 251] width 360 height 24
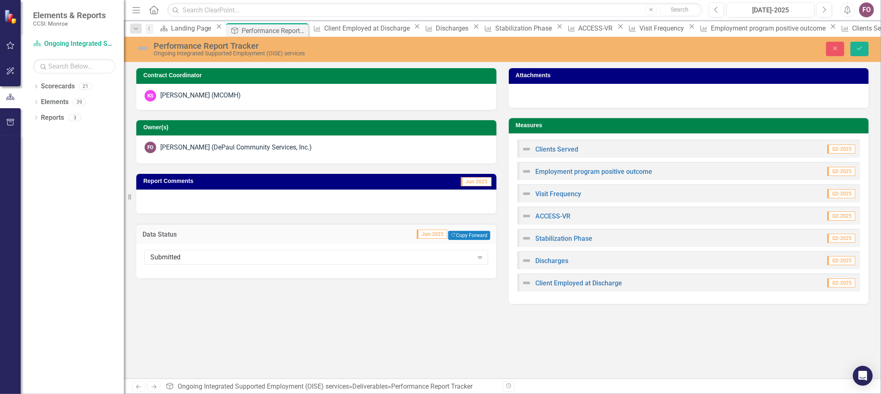
click at [344, 317] on div "Contract Coordinator KS [PERSON_NAME] (MCOMH) Owner(s) FO [PERSON_NAME] (DePaul…" at bounding box center [502, 223] width 757 height 311
click at [563, 149] on link "Clients Served" at bounding box center [557, 149] width 43 height 8
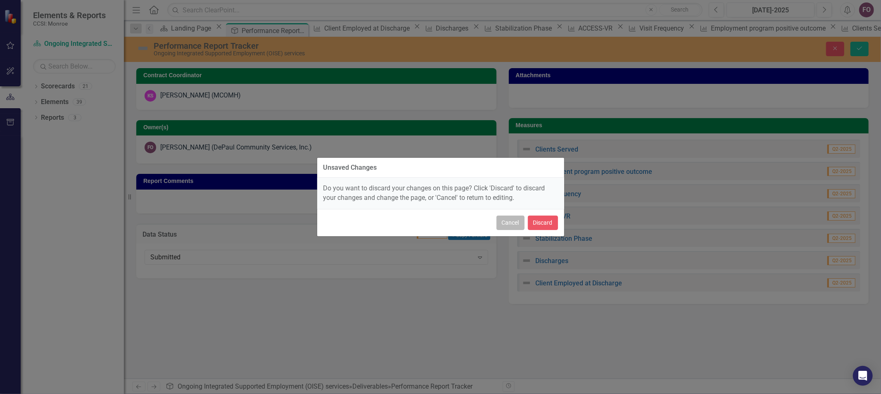
click at [509, 221] on button "Cancel" at bounding box center [511, 223] width 28 height 14
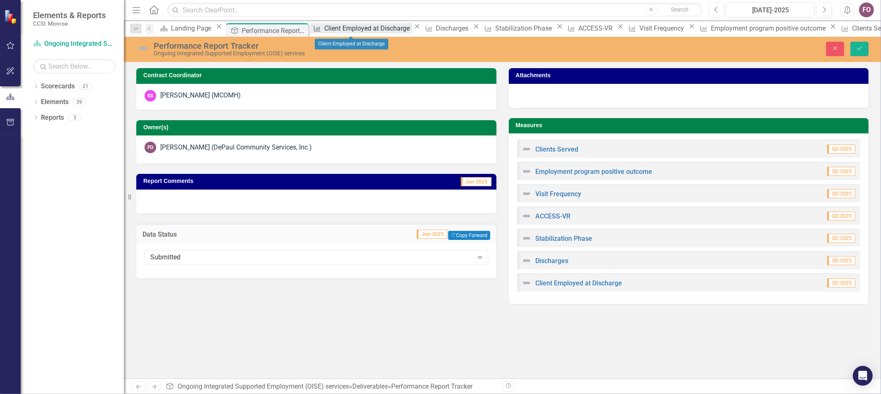
click at [360, 29] on div "Client Employed at Discharge" at bounding box center [368, 28] width 88 height 10
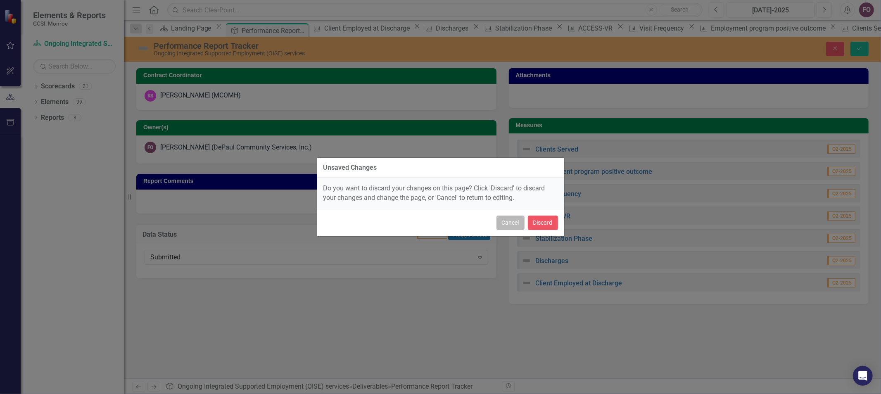
click at [508, 223] on button "Cancel" at bounding box center [511, 223] width 28 height 14
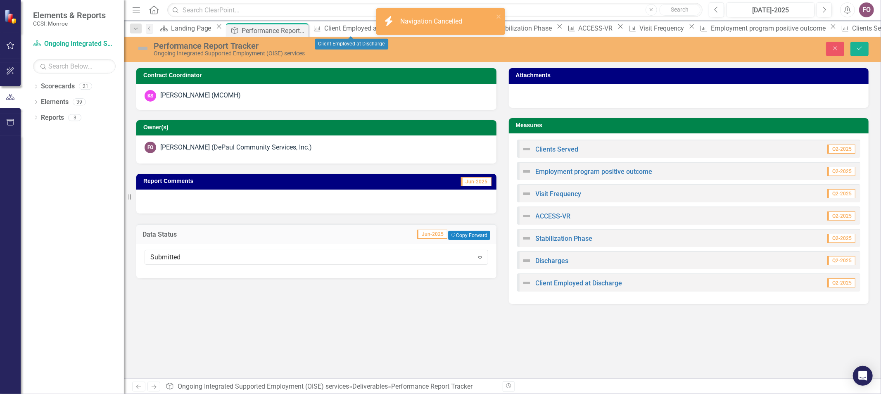
click at [155, 10] on icon "Home" at bounding box center [153, 9] width 11 height 9
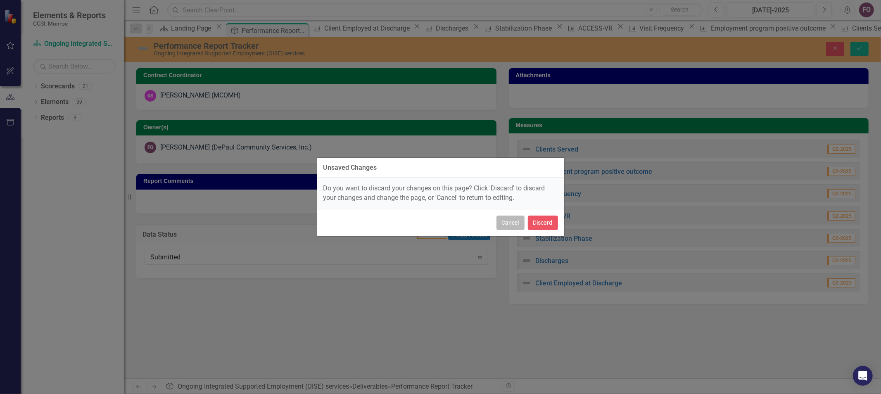
click at [516, 226] on button "Cancel" at bounding box center [511, 223] width 28 height 14
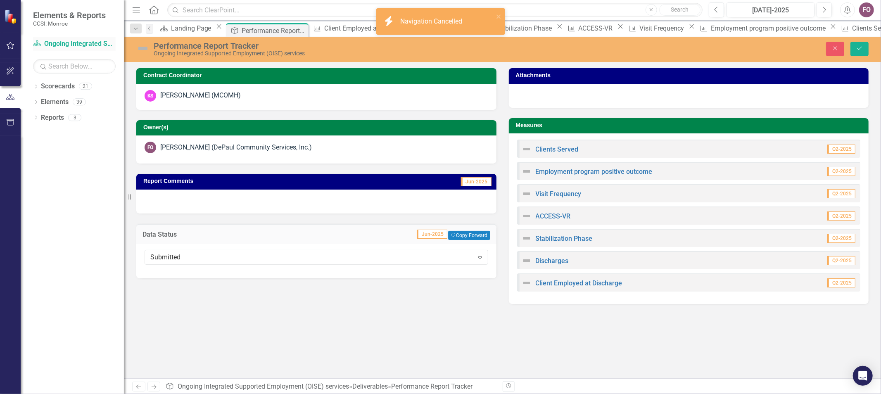
click at [88, 43] on link "Scorecard Ongoing Integrated Supported Employment ([GEOGRAPHIC_DATA]) services" at bounding box center [74, 44] width 83 height 10
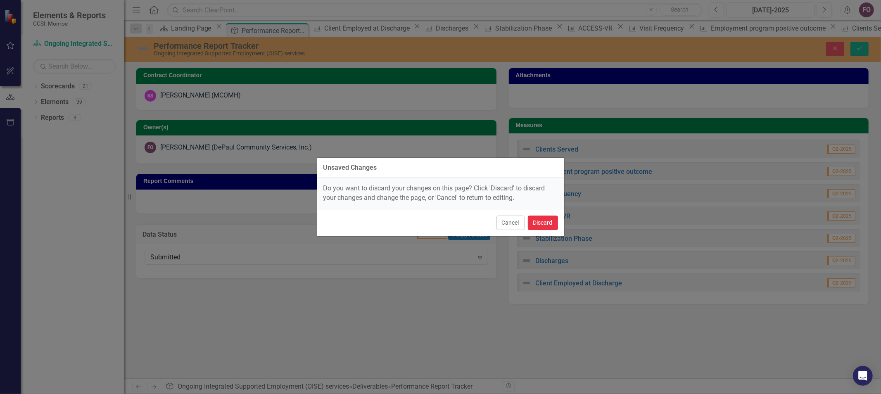
click at [546, 222] on button "Discard" at bounding box center [543, 223] width 30 height 14
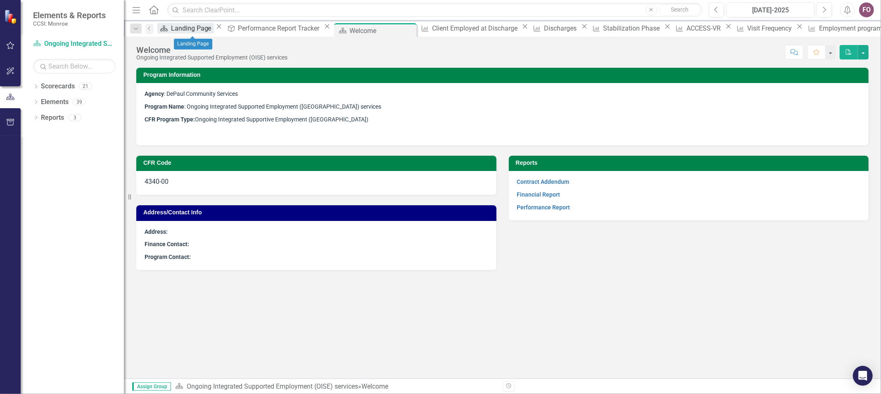
click at [195, 29] on div "Landing Page" at bounding box center [192, 28] width 43 height 10
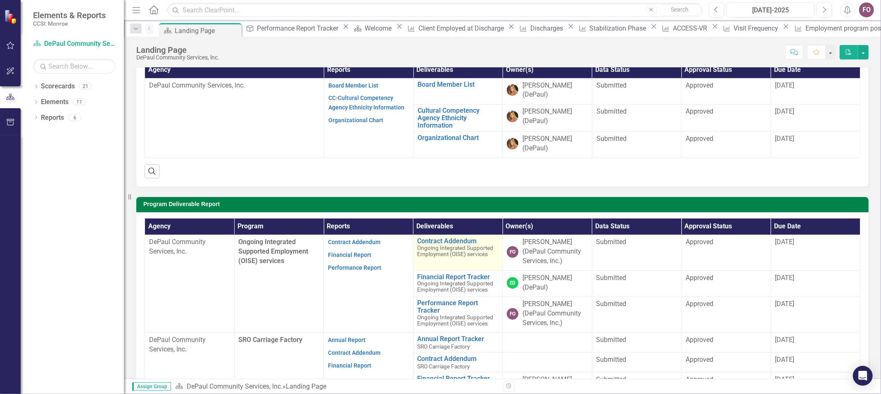
scroll to position [92, 0]
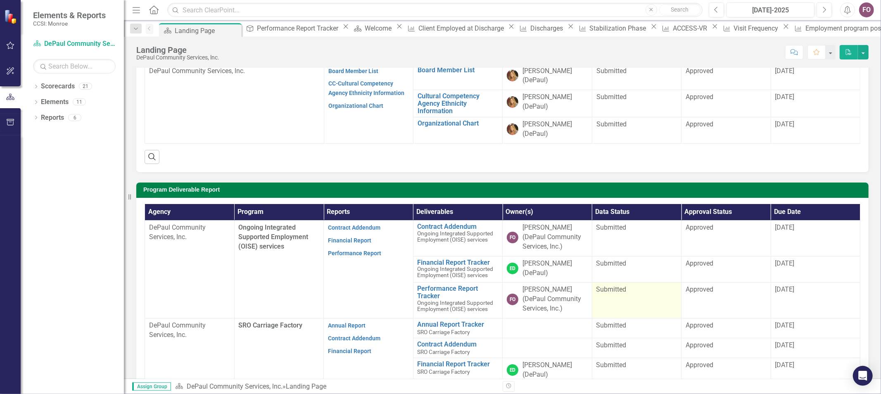
click at [606, 291] on span "Submitted" at bounding box center [611, 289] width 30 height 8
click at [606, 288] on span "Submitted" at bounding box center [611, 289] width 30 height 8
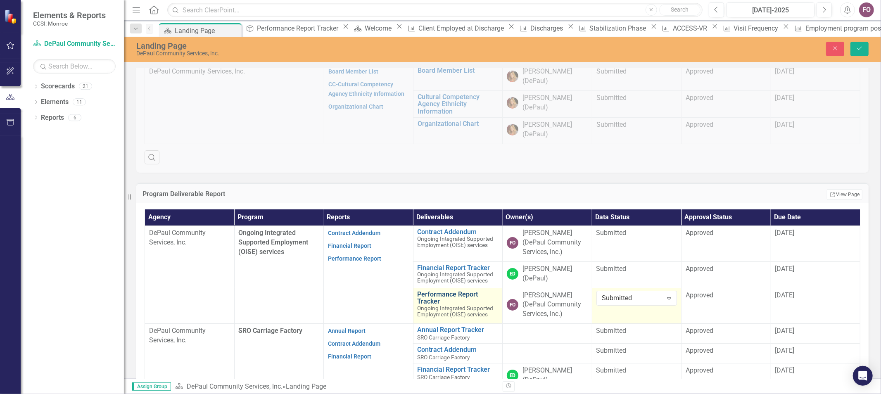
click at [464, 293] on link "Performance Report Tracker" at bounding box center [458, 298] width 81 height 14
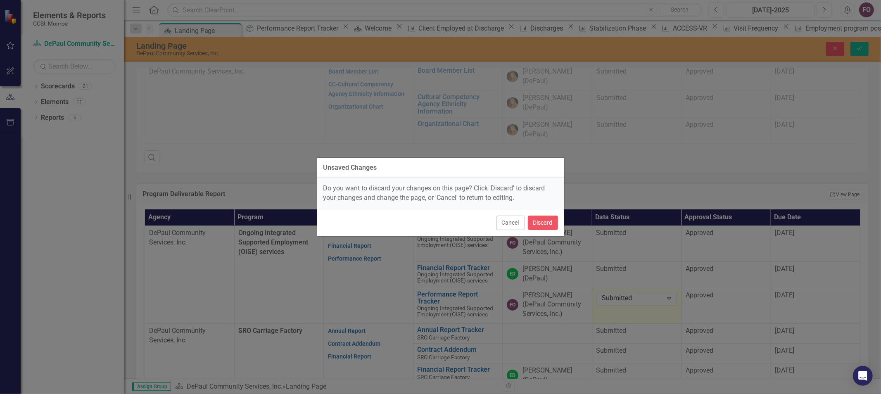
click at [464, 293] on div "Unsaved Changes Do you want to discard your changes on this page? Click 'Discar…" at bounding box center [441, 197] width 248 height 394
click at [340, 290] on div "Unsaved Changes Do you want to discard your changes on this page? Click 'Discar…" at bounding box center [441, 197] width 248 height 394
click at [507, 222] on button "Cancel" at bounding box center [511, 223] width 28 height 14
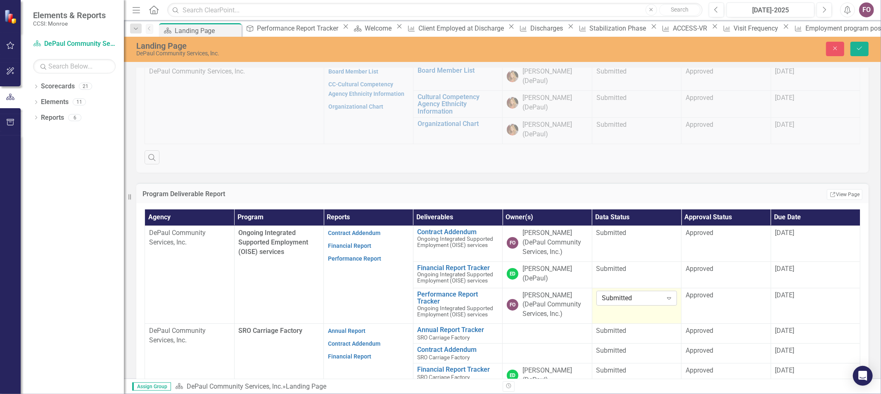
click at [667, 298] on icon at bounding box center [669, 298] width 4 height 2
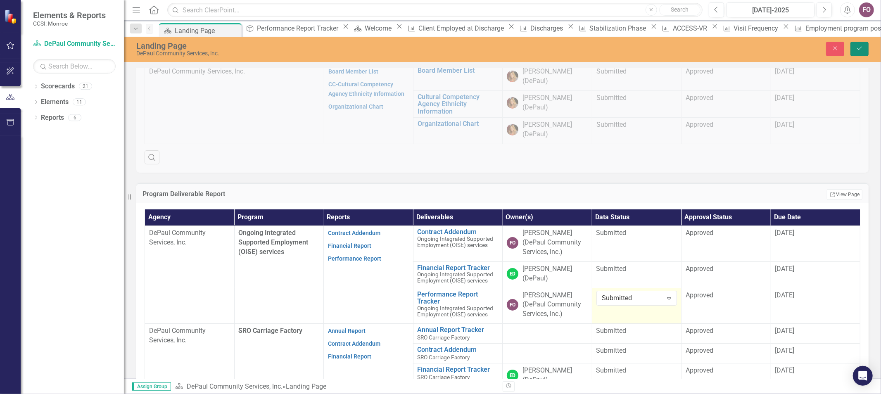
click at [861, 46] on icon "Save" at bounding box center [859, 48] width 7 height 6
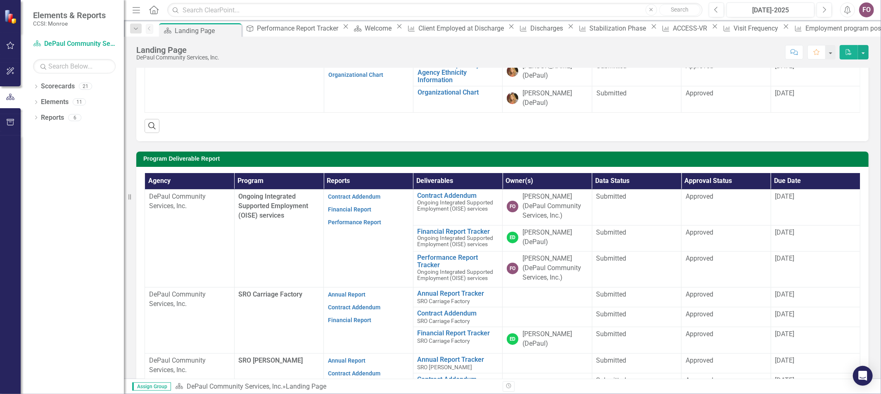
scroll to position [138, 0]
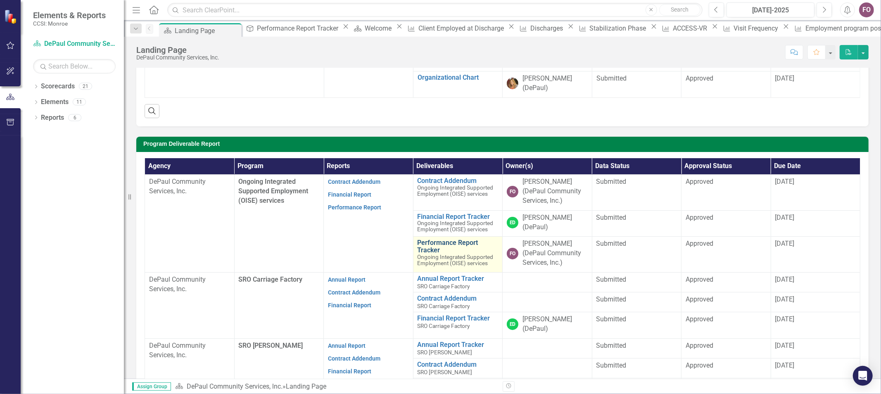
click at [449, 245] on link "Performance Report Tracker" at bounding box center [458, 246] width 81 height 14
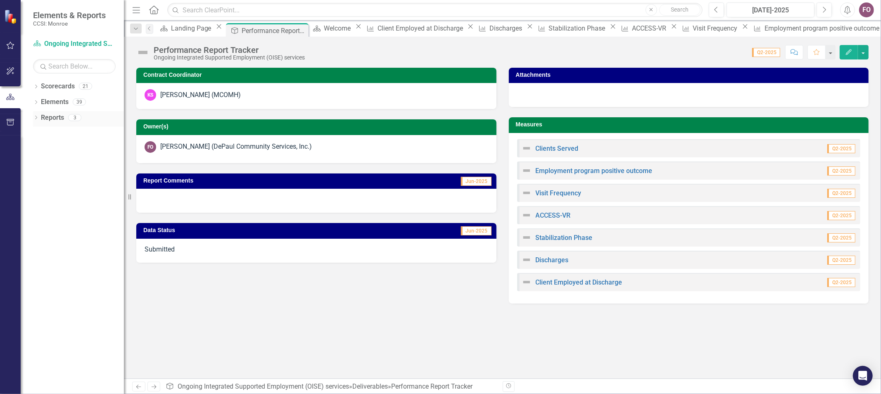
click at [63, 119] on link "Reports" at bounding box center [52, 118] width 23 height 10
click at [345, 33] on div "Welcome" at bounding box center [338, 28] width 29 height 10
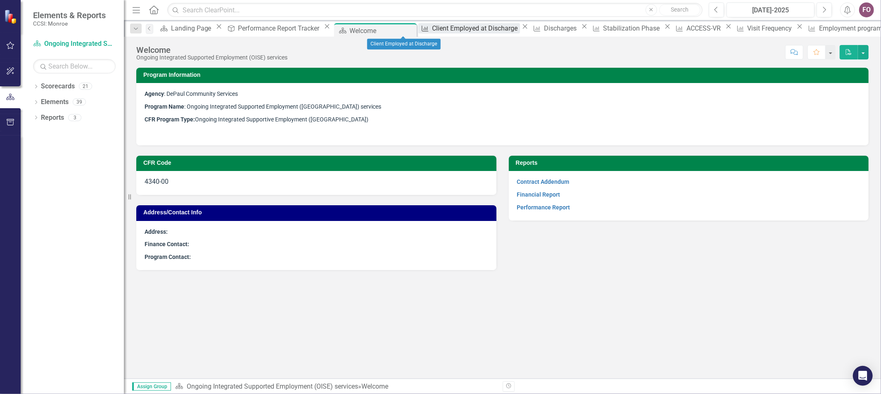
click at [432, 31] on div "Client Employed at Discharge" at bounding box center [476, 28] width 88 height 10
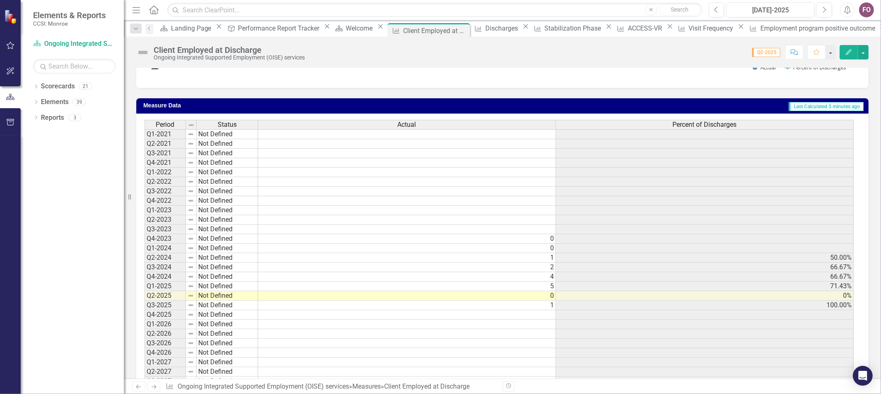
scroll to position [226, 0]
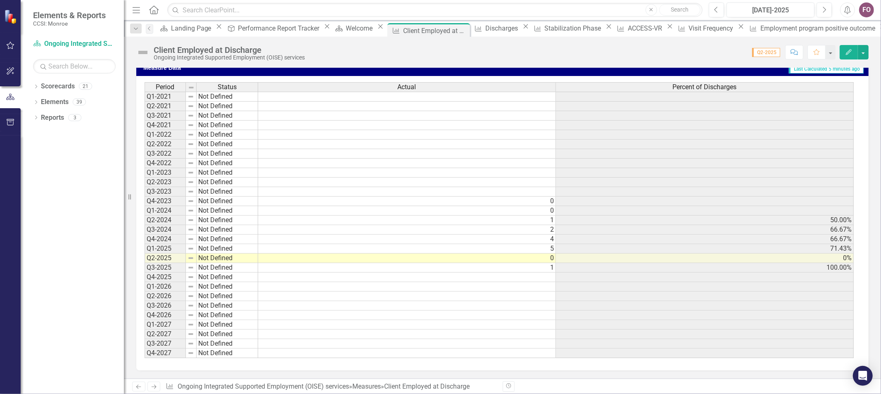
click at [588, 265] on td "100.00%" at bounding box center [705, 268] width 298 height 10
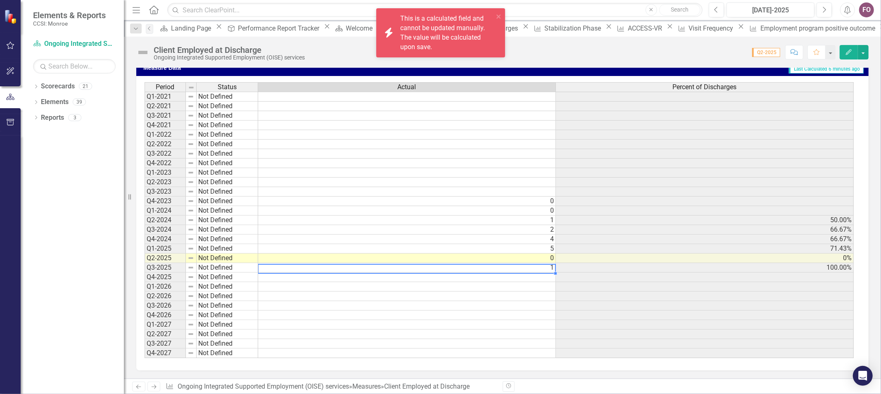
click at [525, 265] on td "1" at bounding box center [407, 268] width 298 height 10
click at [491, 314] on td at bounding box center [407, 316] width 298 height 10
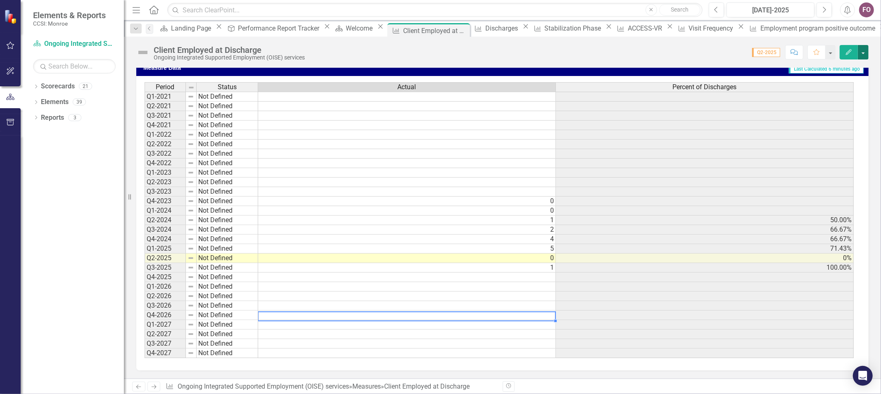
click at [864, 52] on button "button" at bounding box center [863, 52] width 11 height 14
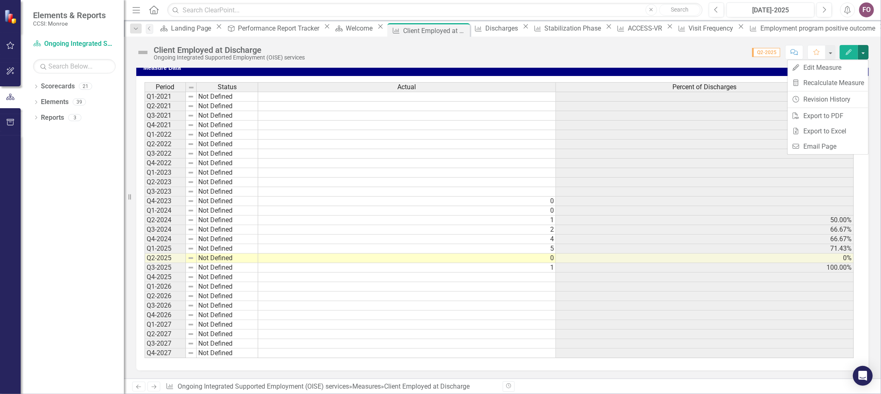
click at [849, 51] on icon "button" at bounding box center [849, 52] width 6 height 6
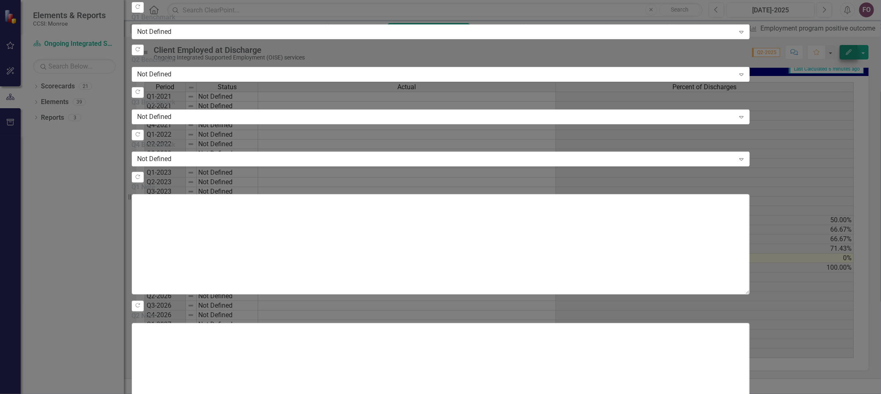
scroll to position [0, 0]
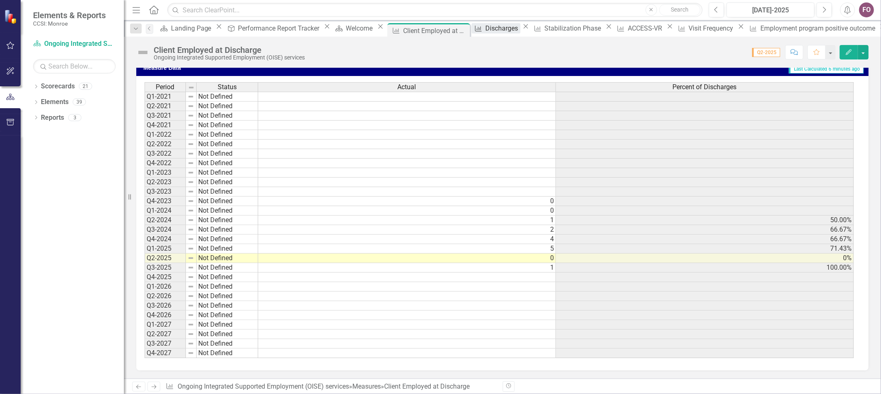
click at [485, 26] on div "Discharges" at bounding box center [502, 28] width 35 height 10
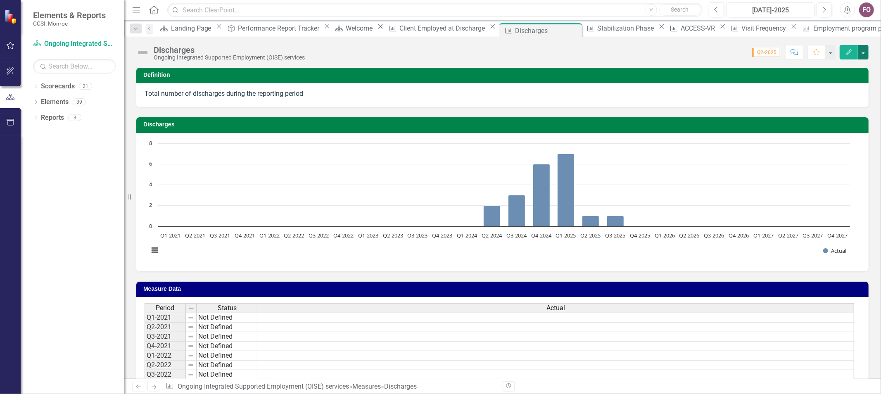
click at [864, 54] on button "button" at bounding box center [863, 52] width 11 height 14
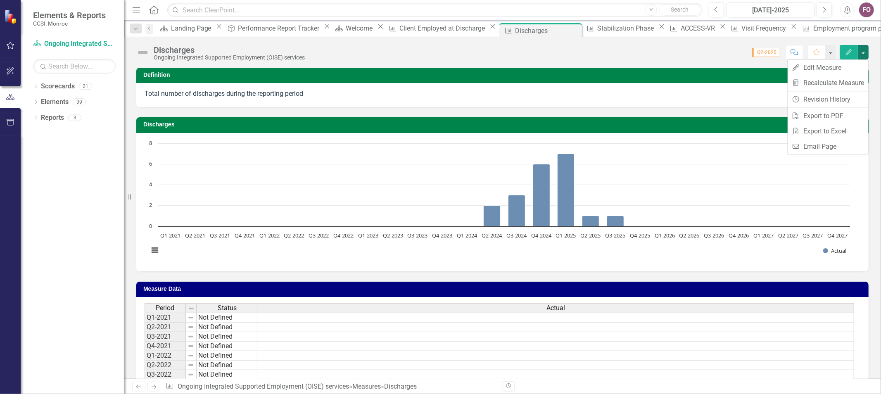
click at [845, 50] on icon "Edit" at bounding box center [848, 52] width 7 height 6
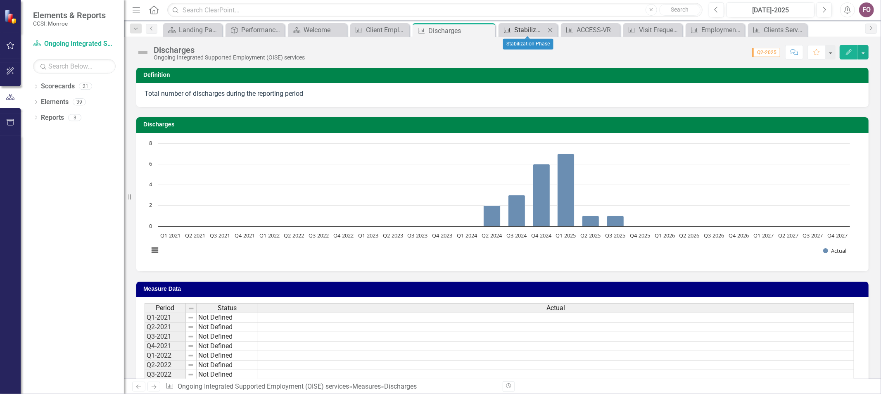
click at [544, 27] on div "Stabilization Phase" at bounding box center [529, 30] width 31 height 10
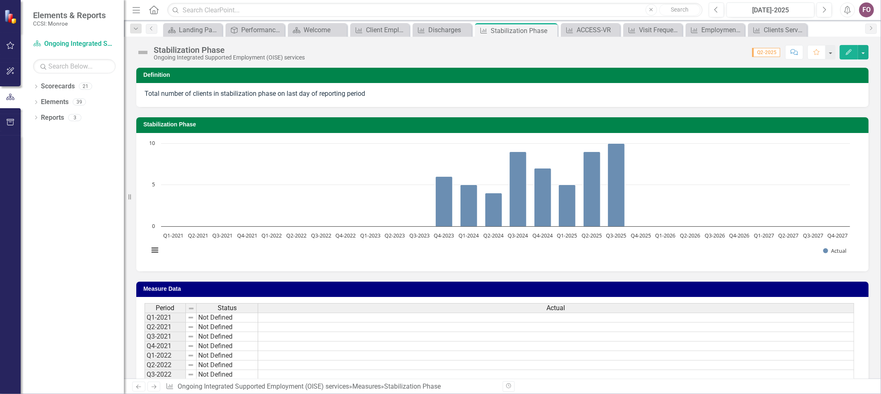
click at [850, 49] on icon "Edit" at bounding box center [848, 52] width 7 height 6
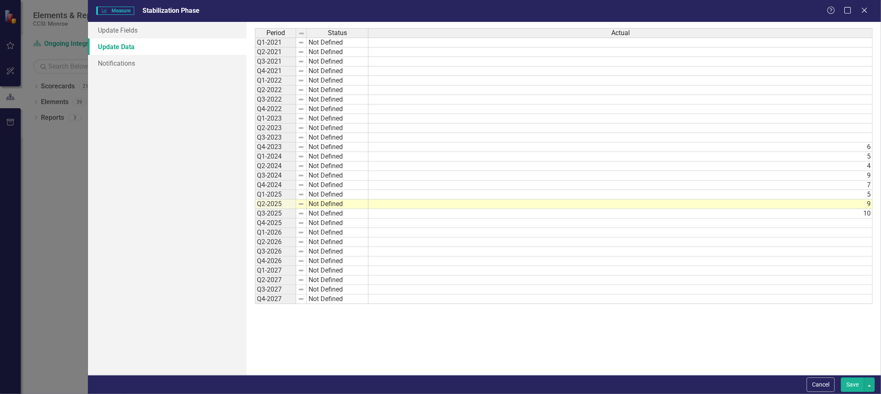
click at [835, 216] on td "10" at bounding box center [620, 214] width 504 height 10
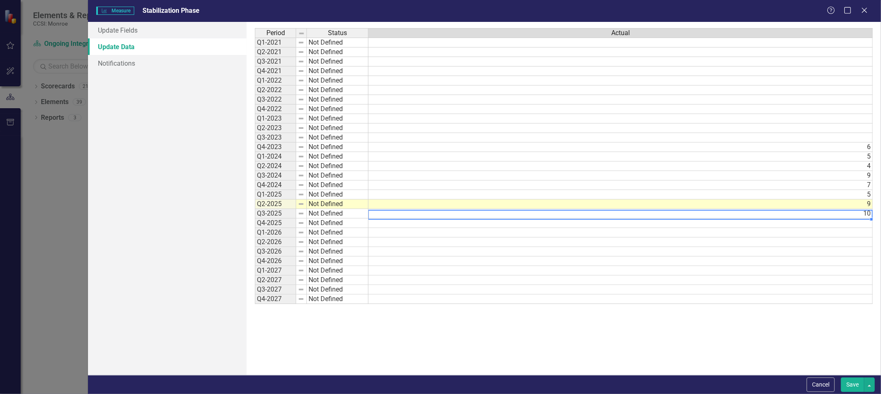
click at [855, 382] on button "Save" at bounding box center [852, 385] width 23 height 14
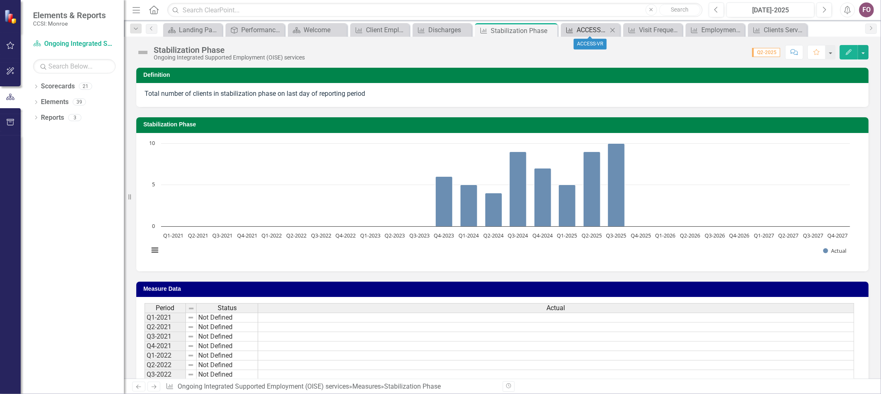
click at [597, 30] on div "ACCESS-VR" at bounding box center [592, 30] width 31 height 10
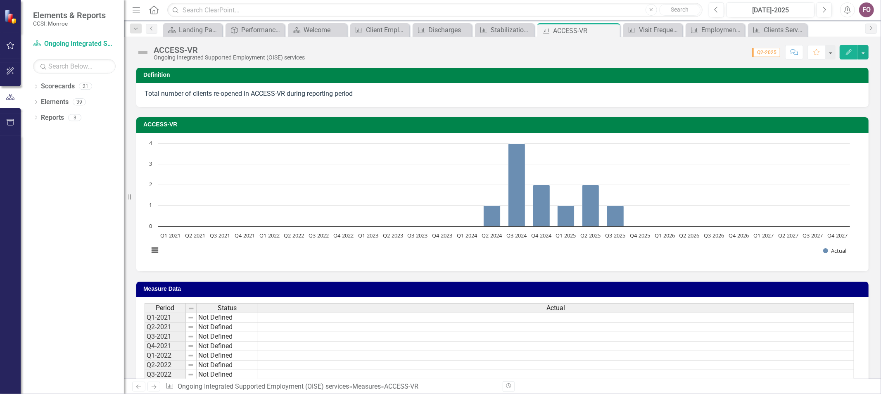
click at [846, 53] on icon "Edit" at bounding box center [848, 52] width 7 height 6
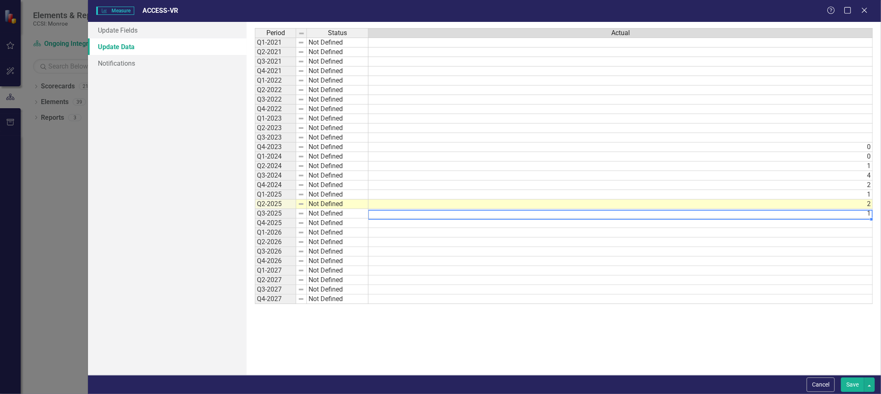
click at [686, 214] on td "1" at bounding box center [620, 214] width 504 height 10
click at [853, 382] on button "Save" at bounding box center [852, 385] width 23 height 14
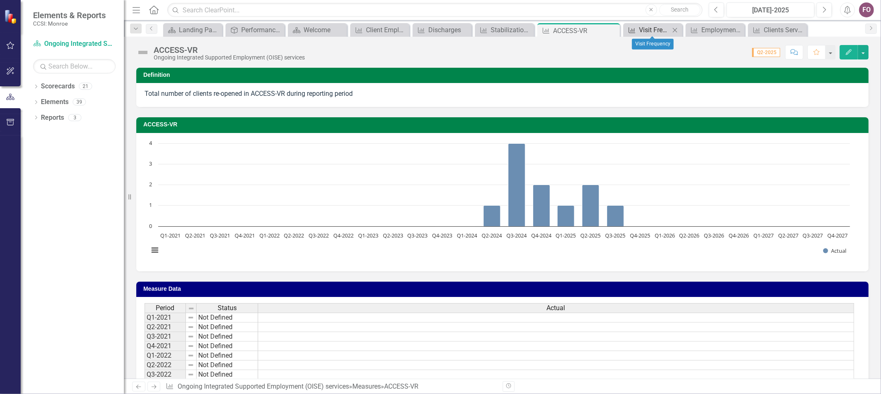
click at [664, 29] on div "Visit Frequency" at bounding box center [654, 30] width 31 height 10
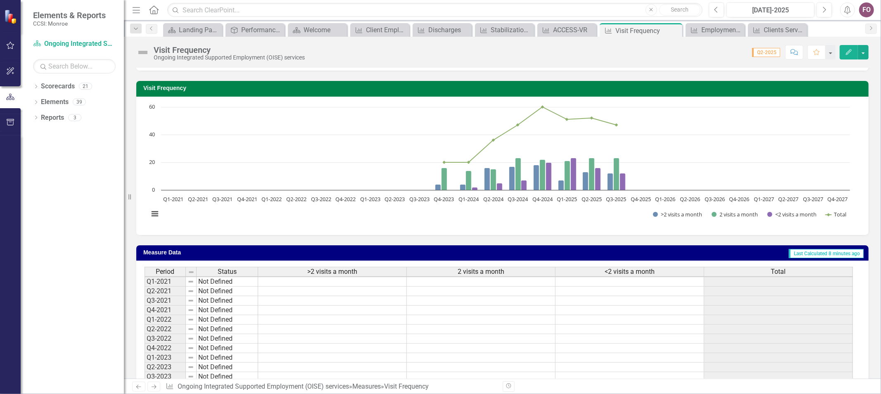
scroll to position [138, 0]
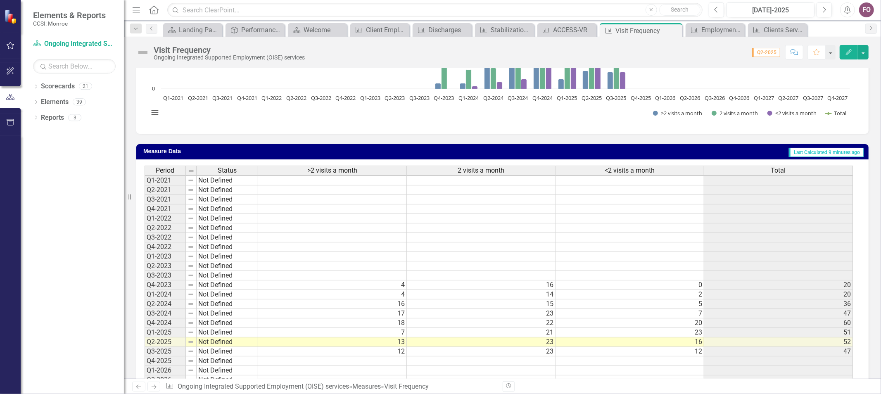
click at [848, 52] on icon "Edit" at bounding box center [848, 52] width 7 height 6
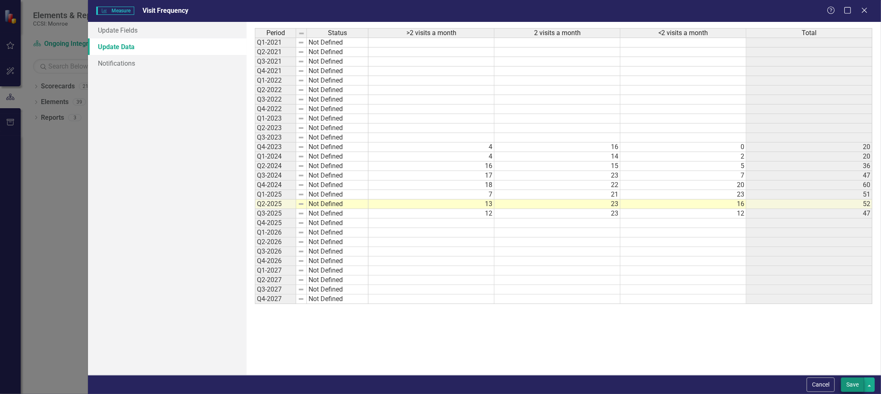
scroll to position [0, 0]
click at [848, 384] on button "Save" at bounding box center [852, 385] width 23 height 14
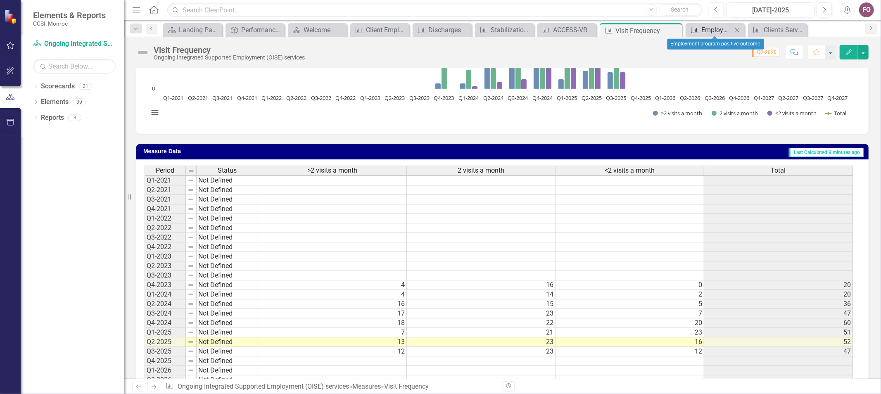
click at [716, 29] on div "Employment program positive outcome" at bounding box center [716, 30] width 31 height 10
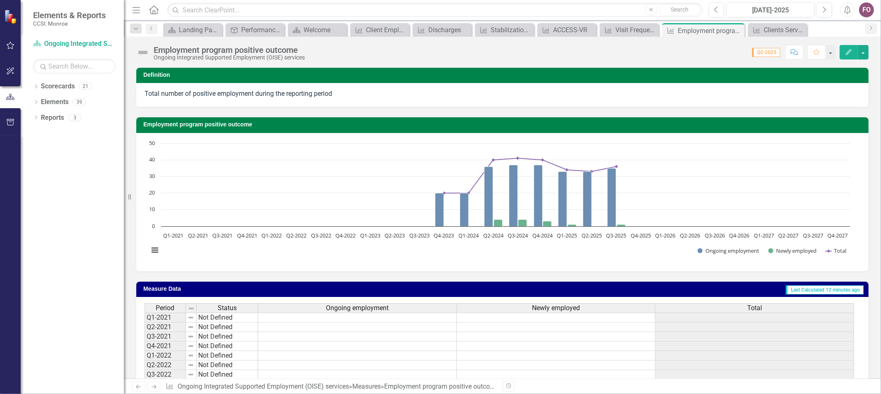
click at [844, 51] on button "Edit" at bounding box center [849, 52] width 18 height 14
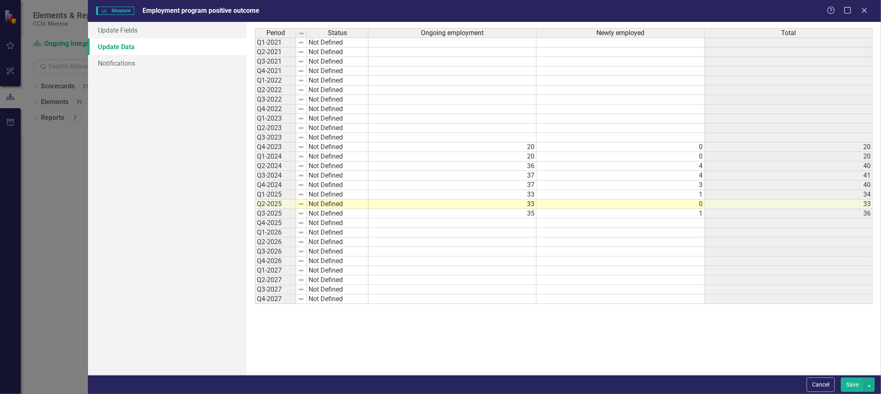
click at [852, 383] on button "Save" at bounding box center [852, 385] width 23 height 14
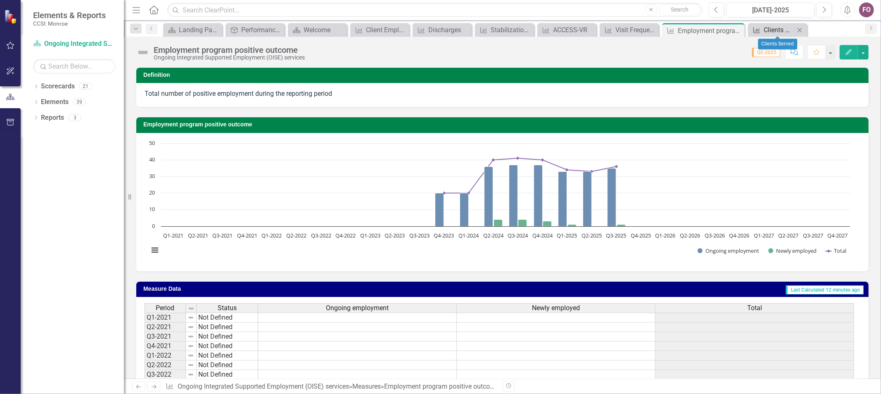
click at [787, 26] on div "Clients Served" at bounding box center [779, 30] width 31 height 10
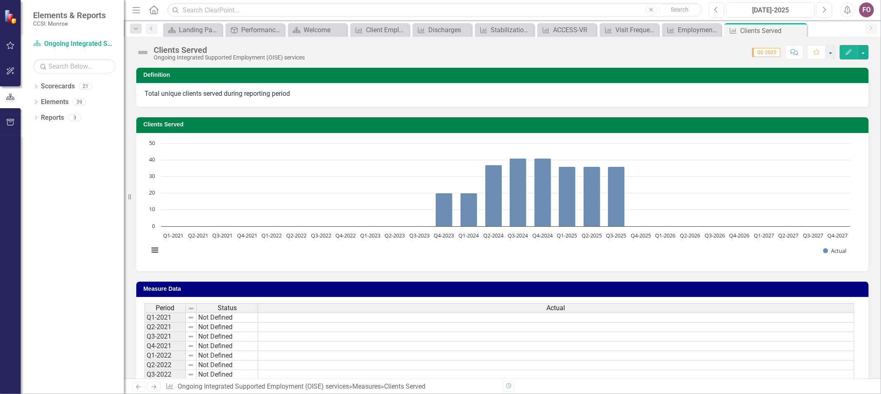
scroll to position [1, 0]
click at [844, 51] on button "Edit" at bounding box center [849, 52] width 18 height 14
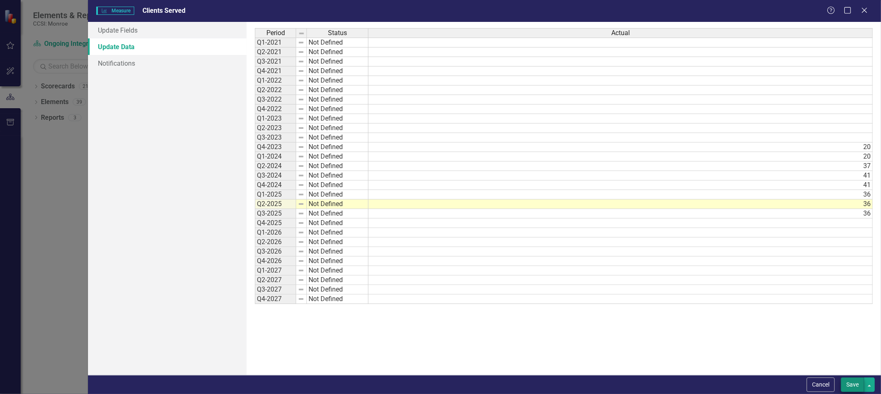
scroll to position [0, 0]
click at [851, 384] on button "Save" at bounding box center [852, 385] width 23 height 14
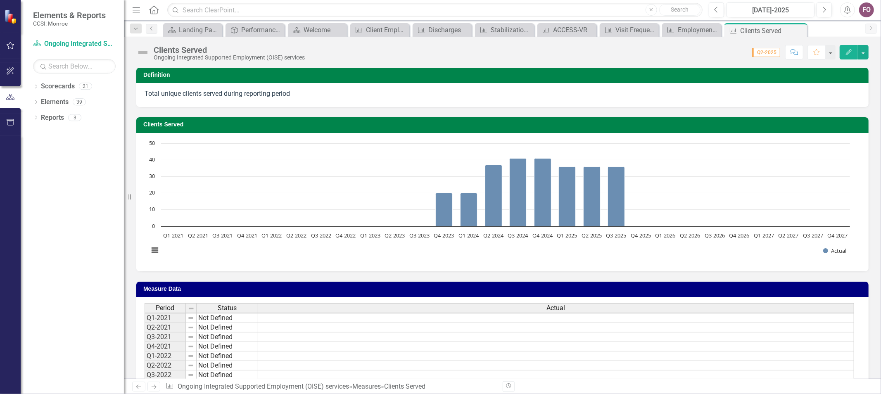
click at [152, 8] on icon "Home" at bounding box center [153, 9] width 11 height 9
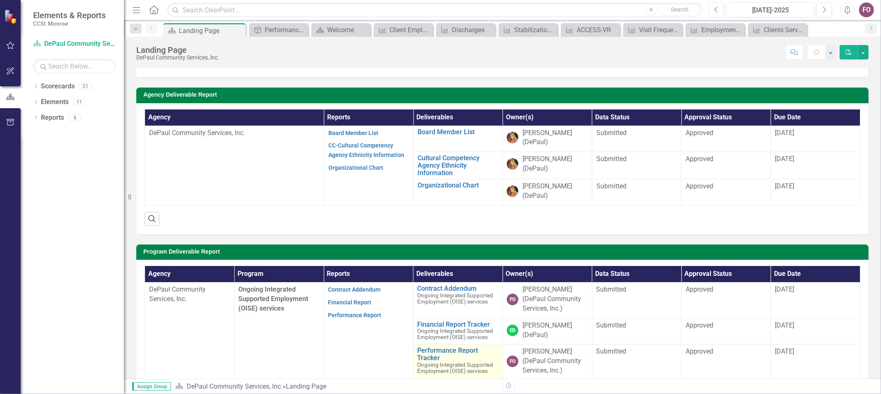
scroll to position [92, 0]
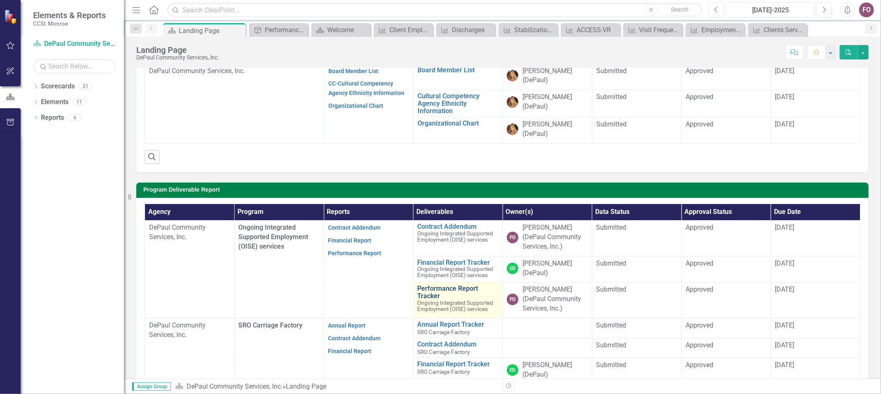
click at [451, 297] on link "Performance Report Tracker" at bounding box center [458, 292] width 81 height 14
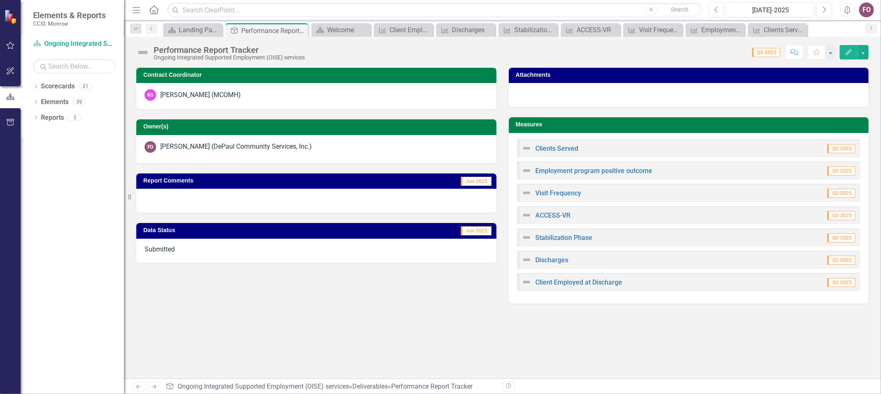
click at [569, 141] on div "Clients Served Q2-2025" at bounding box center [689, 148] width 344 height 18
click at [563, 143] on div "Clients Served Q2-2025" at bounding box center [689, 148] width 344 height 18
click at [565, 147] on link "Clients Served" at bounding box center [557, 149] width 43 height 8
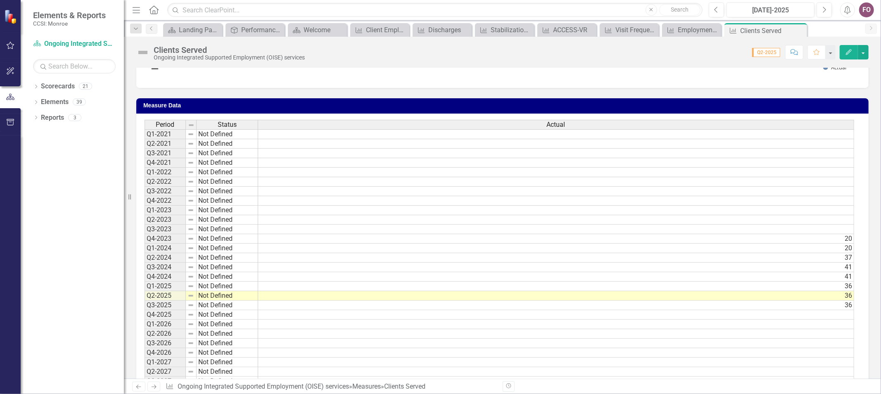
scroll to position [1, 0]
click at [195, 30] on div "Landing Page" at bounding box center [194, 30] width 31 height 10
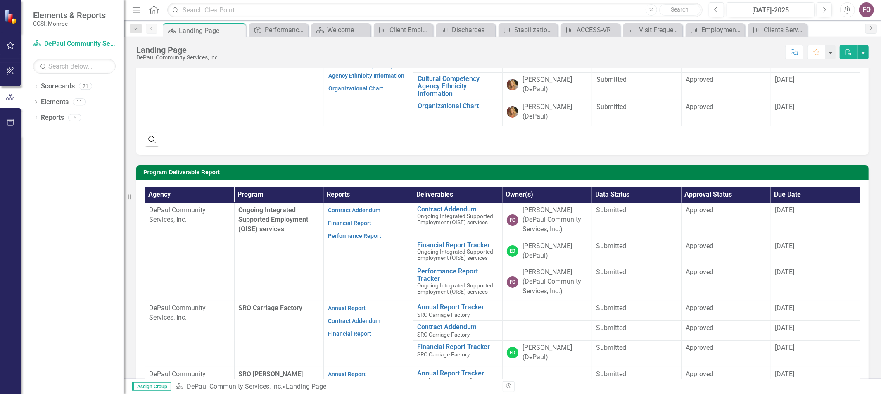
scroll to position [138, 0]
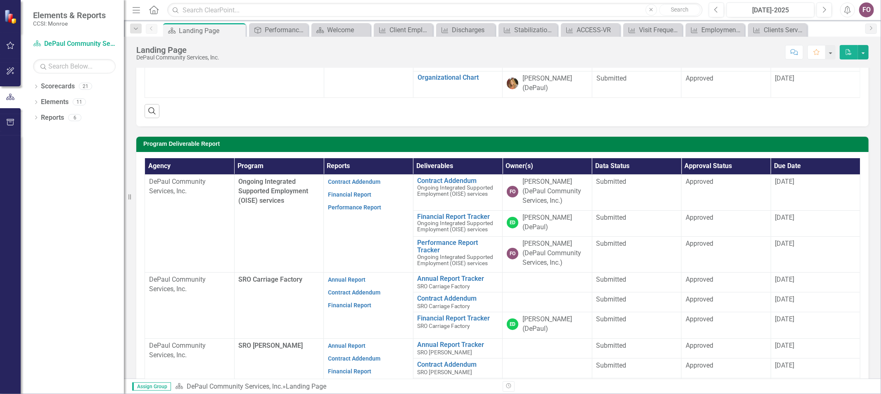
click at [848, 52] on icon "PDF" at bounding box center [848, 52] width 7 height 6
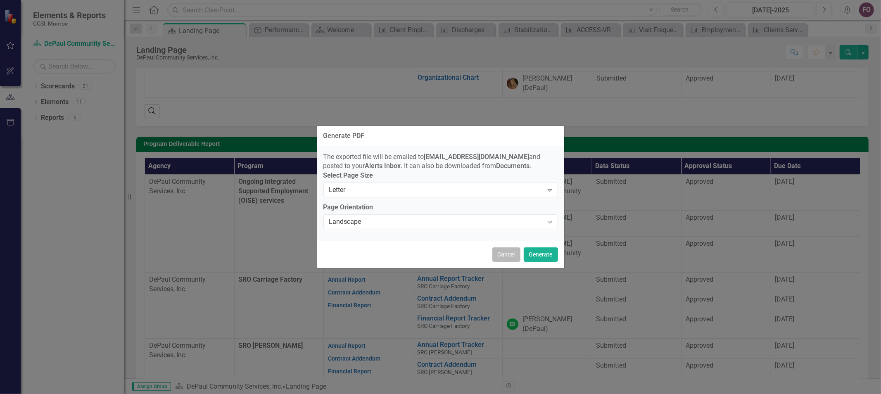
click at [508, 257] on button "Cancel" at bounding box center [506, 254] width 28 height 14
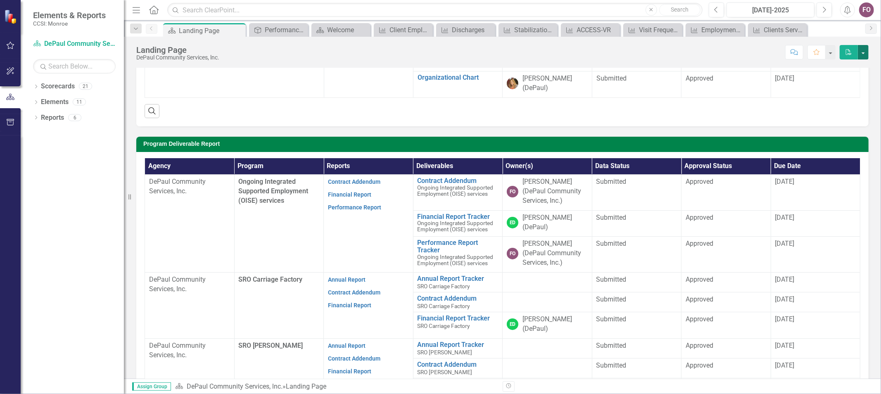
click at [864, 54] on button "button" at bounding box center [863, 52] width 11 height 14
click at [874, 88] on div "Website Link depaul.org Agency Deliverable Report Agency Reports Deliverables O…" at bounding box center [502, 287] width 757 height 734
click at [714, 8] on icon "Previous" at bounding box center [716, 9] width 5 height 7
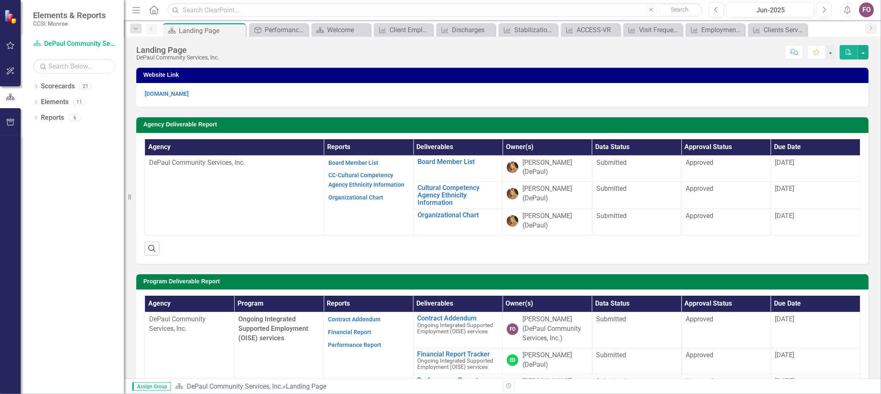
click at [821, 7] on button "Next" at bounding box center [824, 9] width 15 height 15
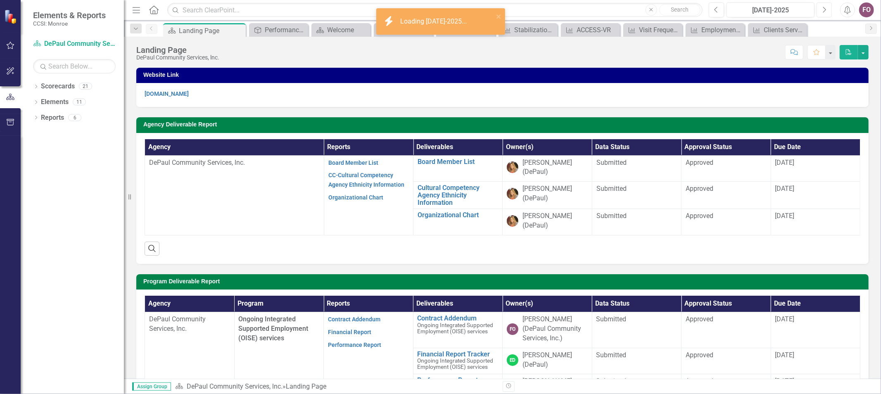
click at [821, 7] on button "Next" at bounding box center [824, 9] width 15 height 15
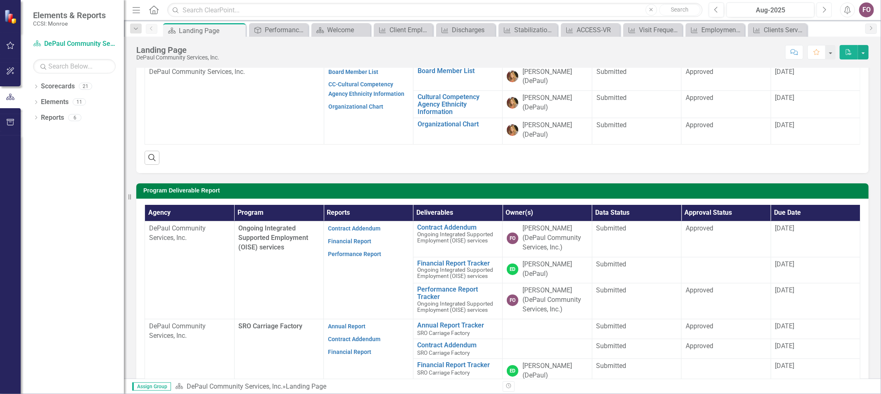
scroll to position [92, 0]
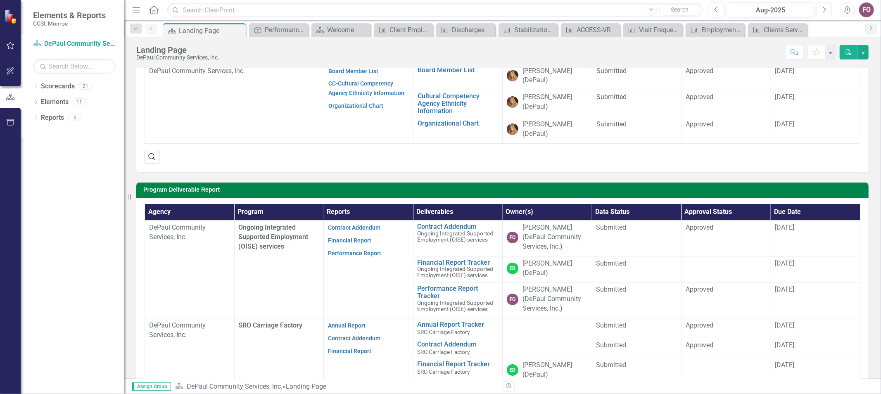
click at [825, 9] on icon "button" at bounding box center [824, 10] width 3 height 6
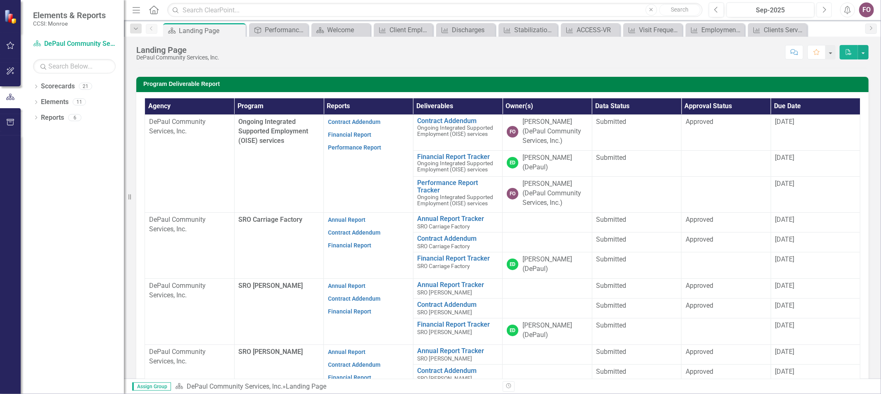
scroll to position [183, 0]
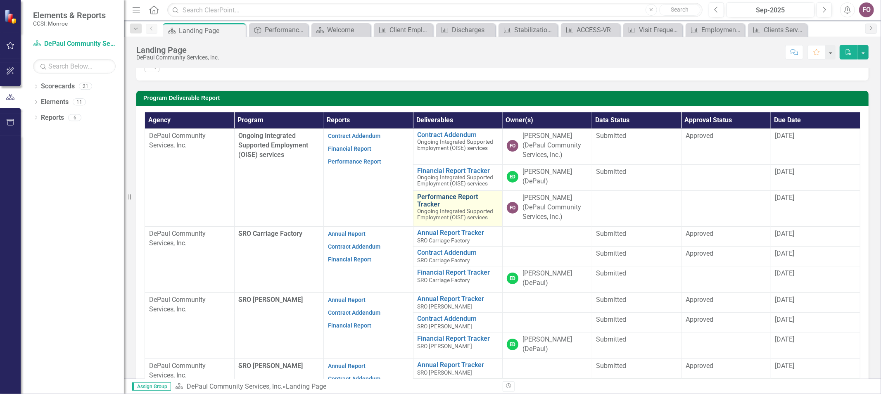
click at [451, 202] on link "Performance Report Tracker" at bounding box center [458, 200] width 81 height 14
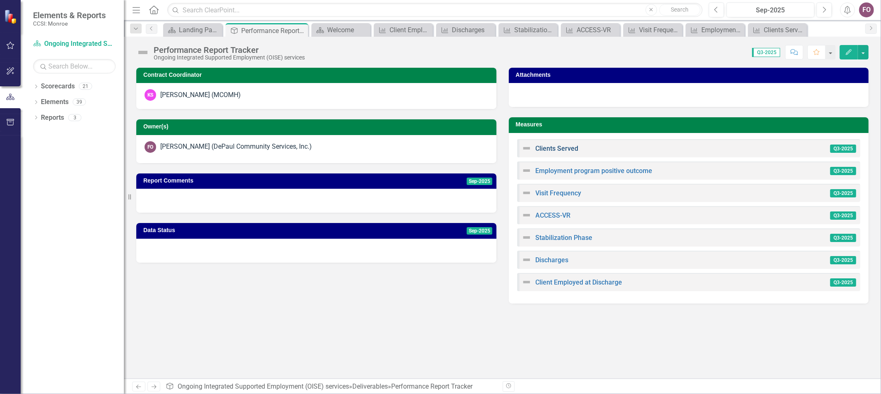
click at [567, 148] on link "Clients Served" at bounding box center [557, 149] width 43 height 8
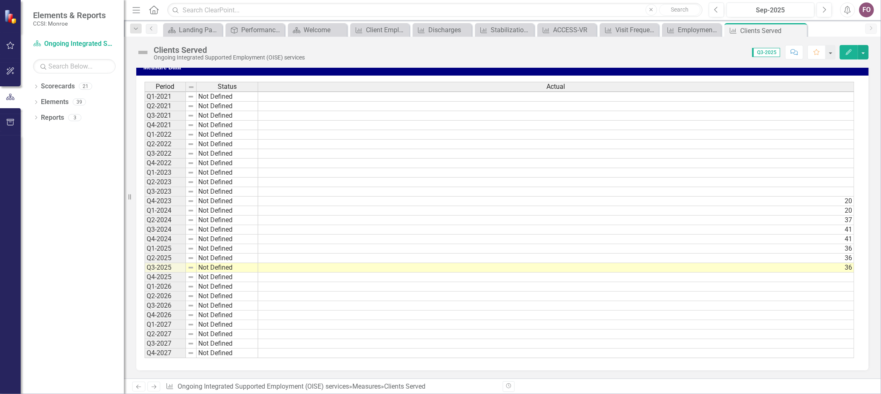
scroll to position [227, 0]
click at [846, 50] on icon "Edit" at bounding box center [848, 52] width 7 height 6
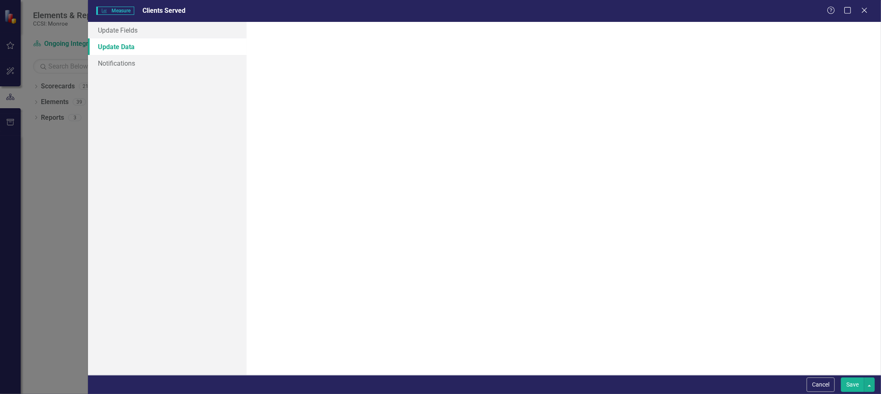
scroll to position [0, 0]
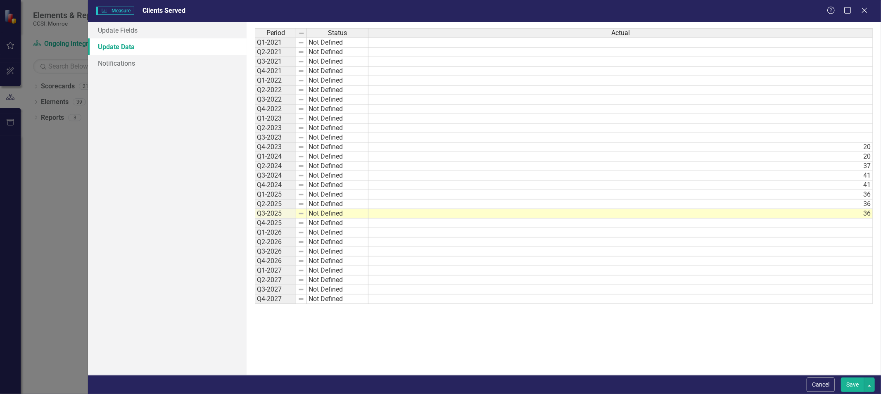
click at [849, 381] on button "Save" at bounding box center [852, 385] width 23 height 14
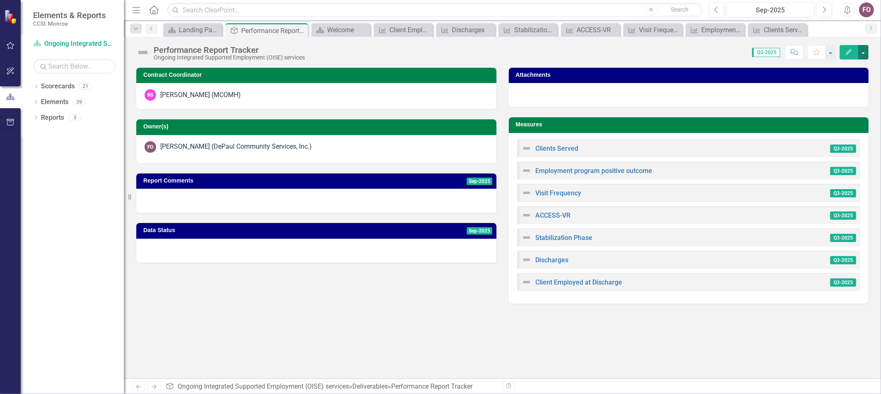
click at [862, 52] on button "button" at bounding box center [863, 52] width 11 height 14
click at [309, 312] on div "Contract Coordinator KS Kathy Schlegel (MCOMH) Owner(s) FO Fiona Osier (DePaul …" at bounding box center [502, 223] width 757 height 311
click at [150, 10] on icon at bounding box center [154, 9] width 10 height 9
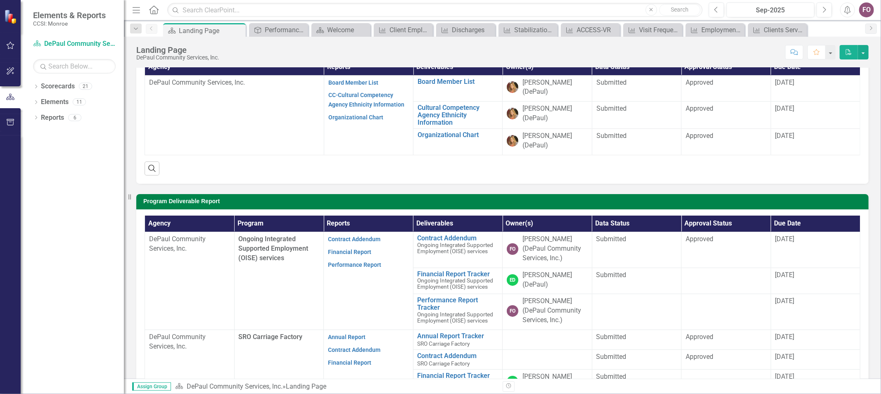
scroll to position [92, 0]
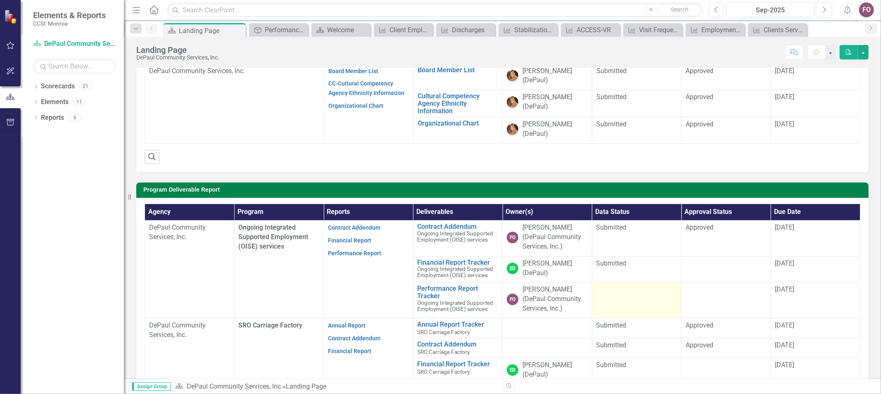
click at [622, 294] on div at bounding box center [636, 290] width 81 height 10
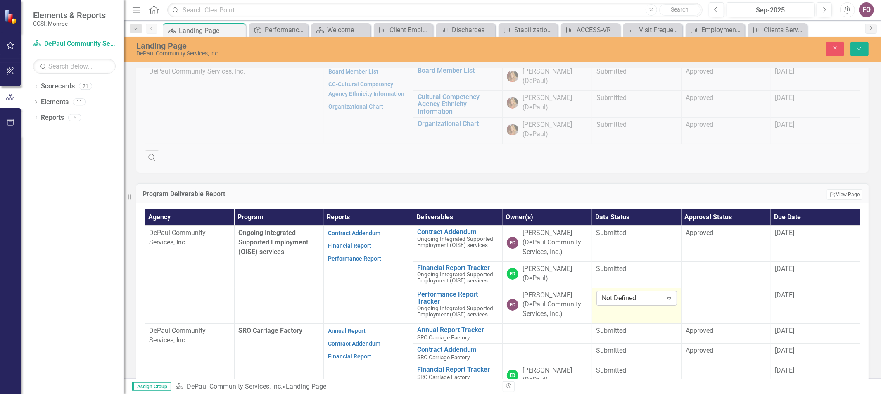
click at [668, 295] on icon "Expand" at bounding box center [669, 298] width 8 height 7
click at [645, 259] on div "Submitted" at bounding box center [634, 260] width 67 height 10
click at [705, 306] on td at bounding box center [727, 306] width 90 height 36
click at [856, 47] on icon "Save" at bounding box center [859, 48] width 7 height 6
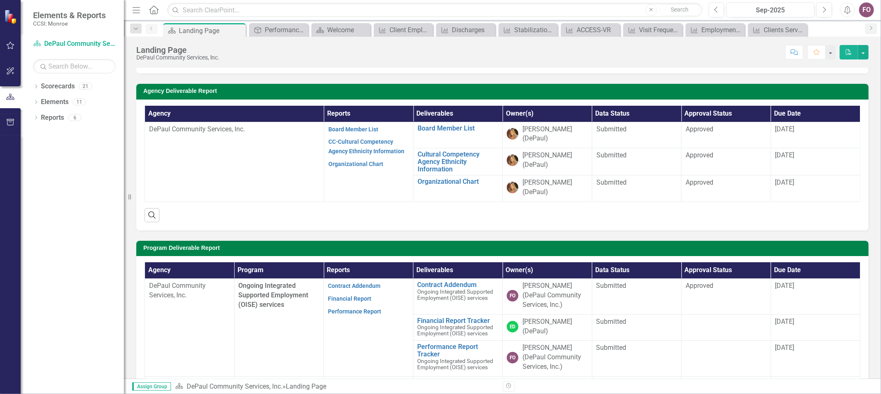
scroll to position [0, 0]
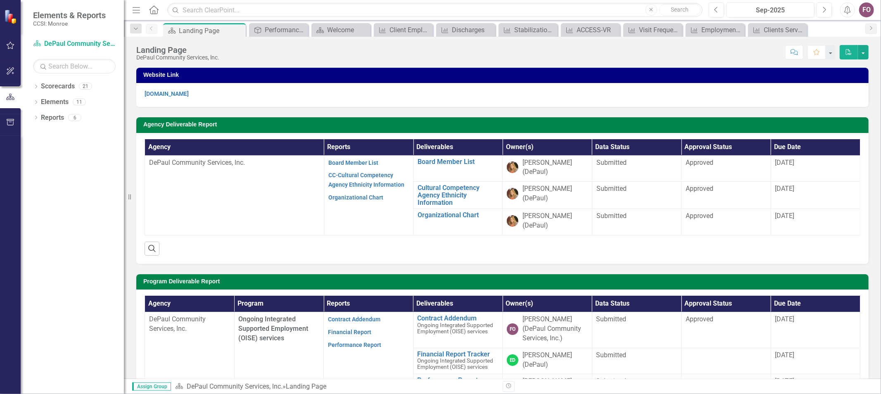
click at [155, 7] on icon "Home" at bounding box center [153, 9] width 11 height 9
